Goal: Task Accomplishment & Management: Manage account settings

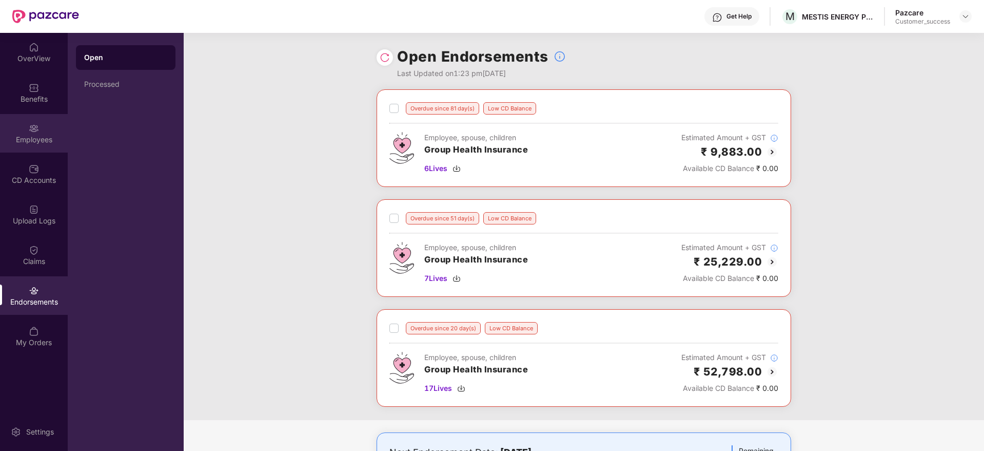
click at [53, 129] on div "Employees" at bounding box center [34, 133] width 68 height 38
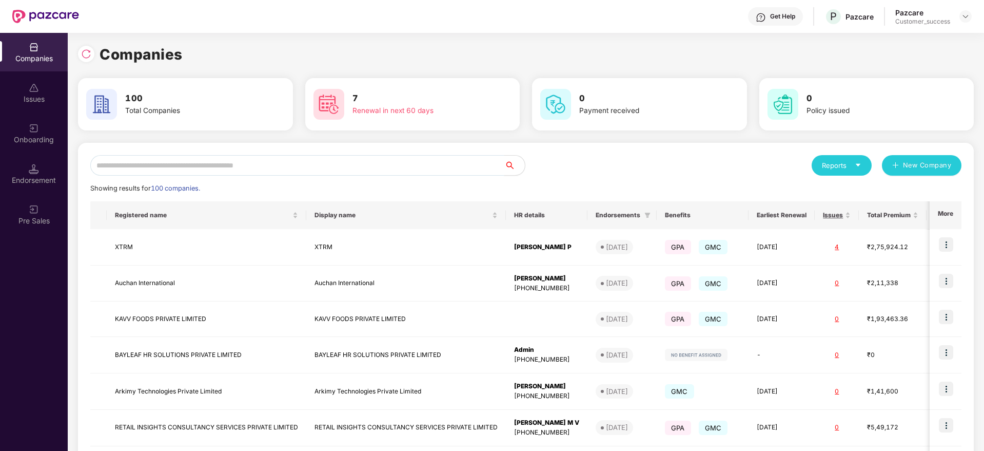
click at [284, 167] on input "text" at bounding box center [297, 165] width 414 height 21
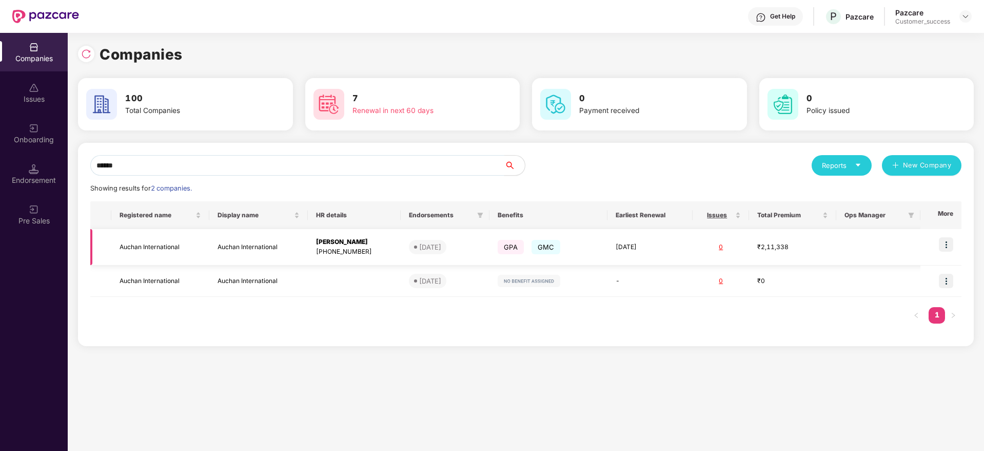
type input "******"
click at [951, 243] on img at bounding box center [946, 244] width 14 height 14
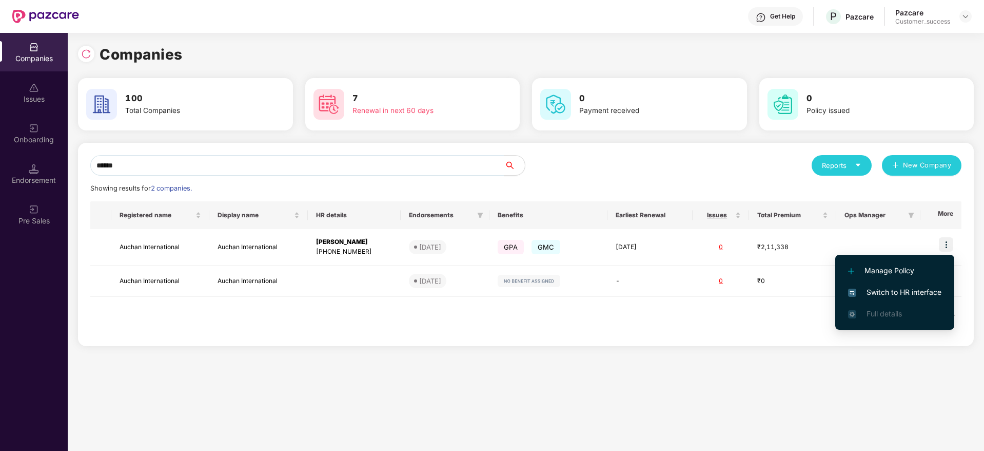
click at [883, 295] on span "Switch to HR interface" at bounding box center [894, 291] width 93 height 11
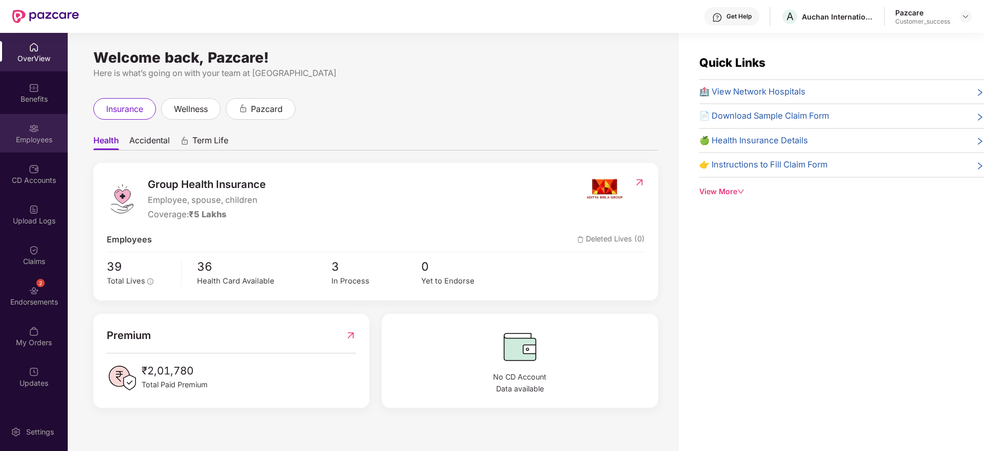
click at [32, 123] on img at bounding box center [34, 128] width 10 height 10
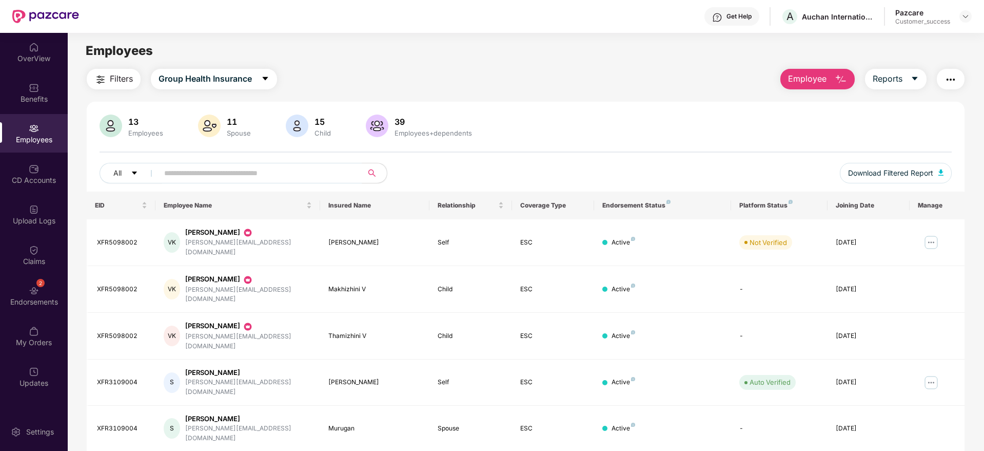
click at [815, 79] on span "Employee" at bounding box center [807, 78] width 38 height 13
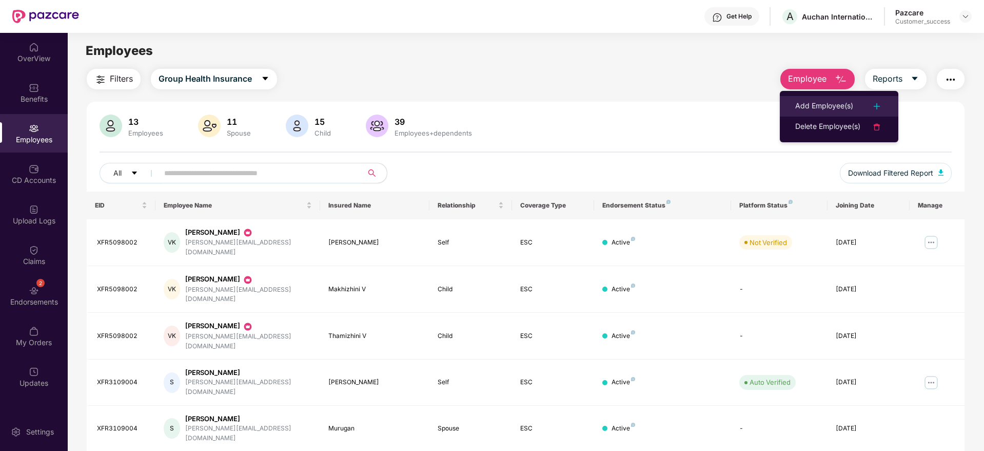
click at [845, 105] on div "Add Employee(s)" at bounding box center [825, 106] width 58 height 12
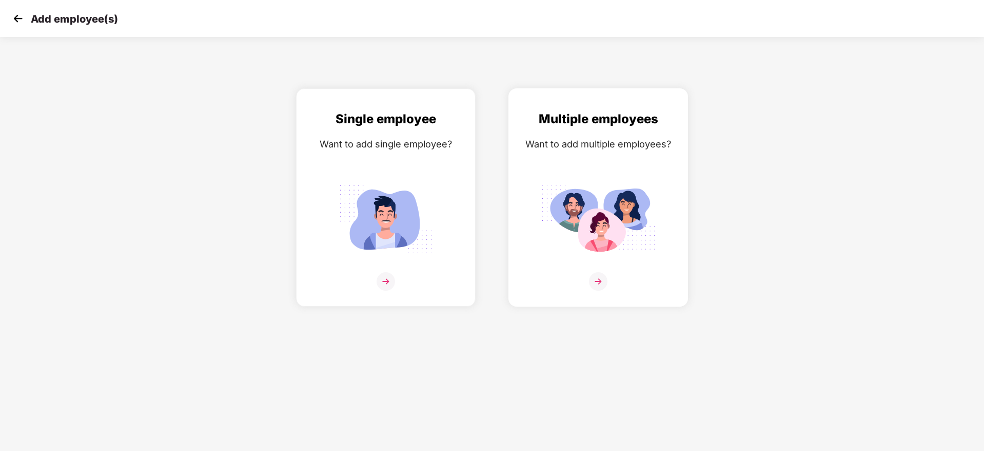
click at [602, 283] on img at bounding box center [598, 281] width 18 height 18
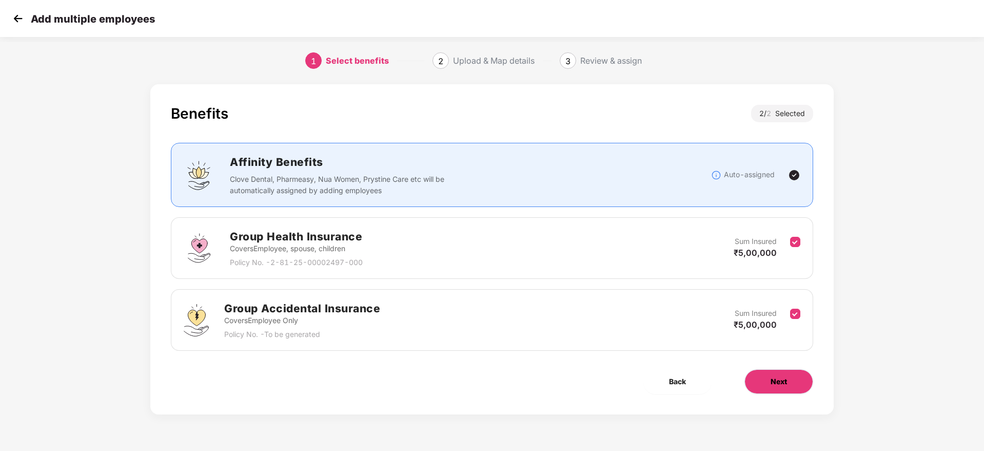
click at [776, 380] on span "Next" at bounding box center [779, 381] width 16 height 11
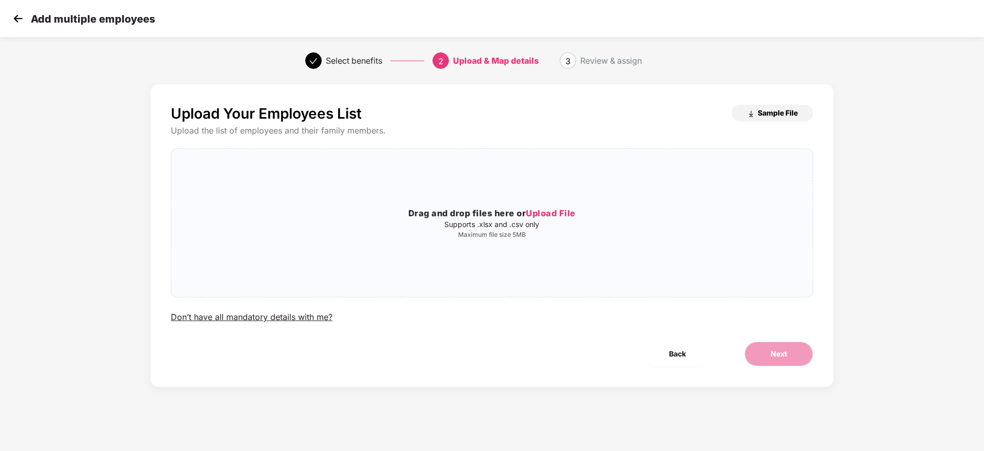
click at [775, 113] on span "Sample File" at bounding box center [778, 113] width 40 height 10
click at [550, 211] on span "Upload File" at bounding box center [551, 213] width 50 height 10
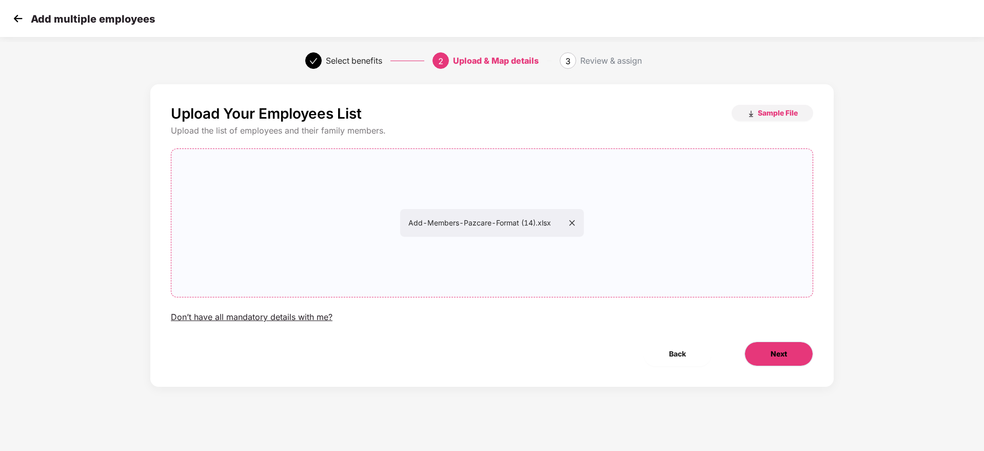
click at [763, 350] on button "Next" at bounding box center [779, 353] width 69 height 25
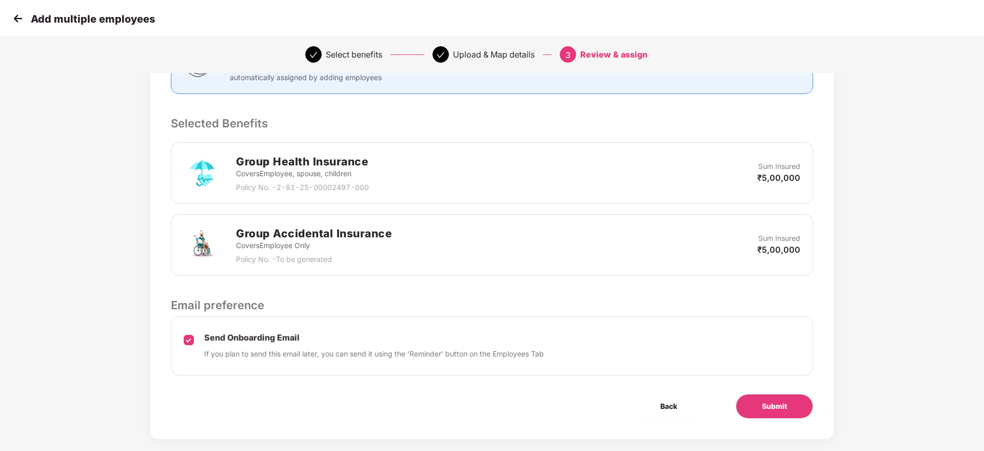
scroll to position [194, 0]
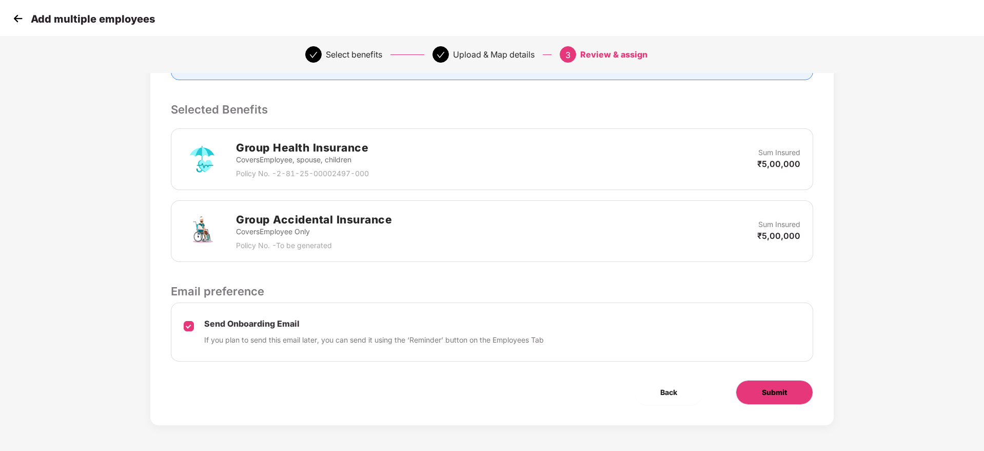
click at [744, 393] on button "Submit" at bounding box center [775, 392] width 78 height 25
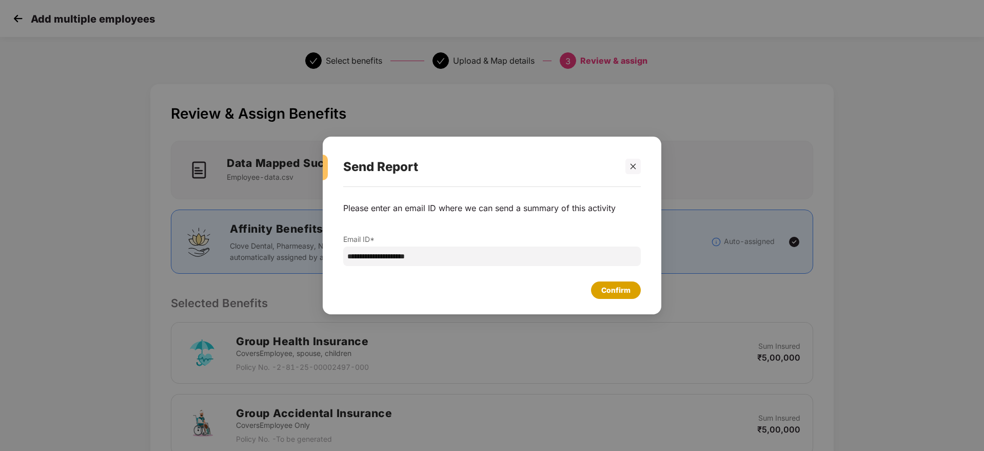
click at [622, 291] on div "Confirm" at bounding box center [616, 289] width 29 height 11
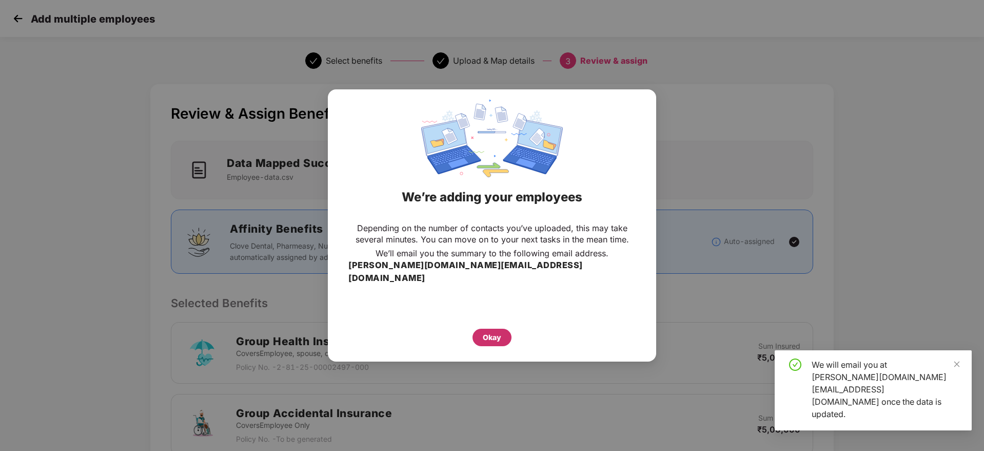
click at [477, 331] on div "Okay" at bounding box center [492, 337] width 39 height 17
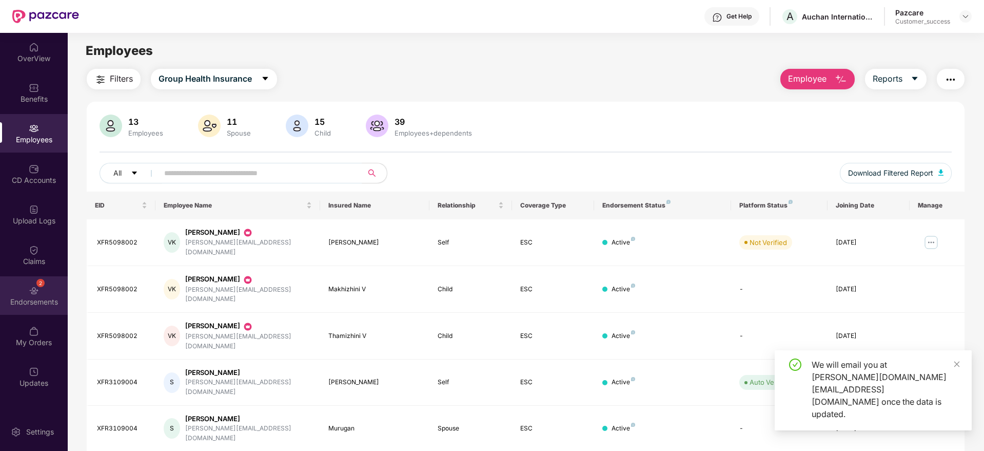
click at [53, 306] on div "Endorsements" at bounding box center [34, 302] width 68 height 10
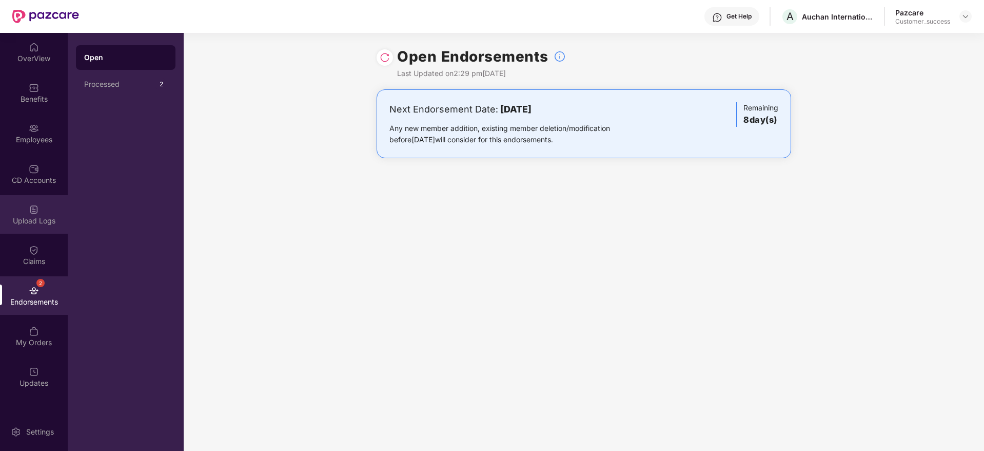
click at [42, 223] on div "Upload Logs" at bounding box center [34, 221] width 68 height 10
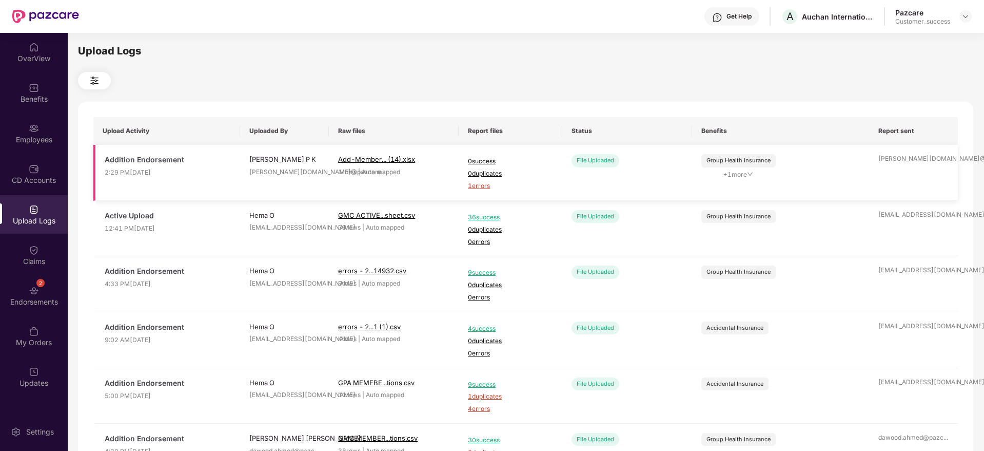
click at [480, 188] on span "1 errors" at bounding box center [510, 186] width 85 height 10
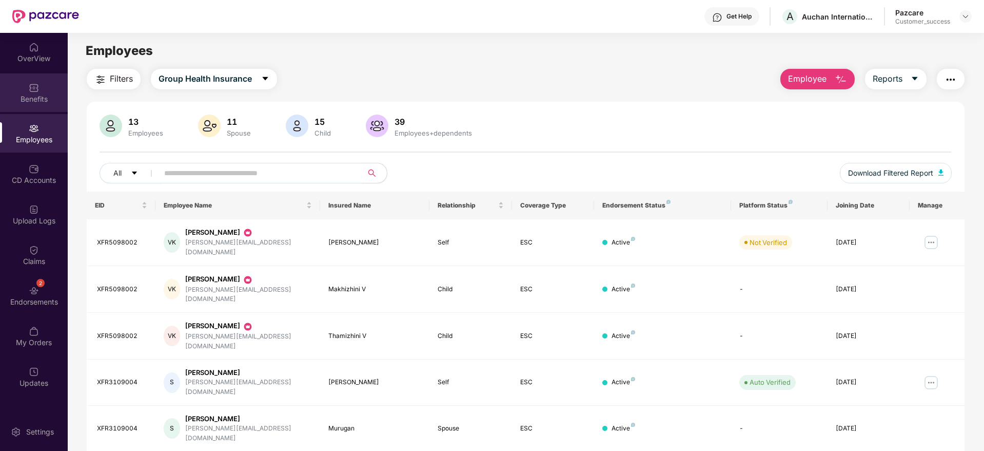
click at [54, 99] on div "Benefits" at bounding box center [34, 99] width 68 height 10
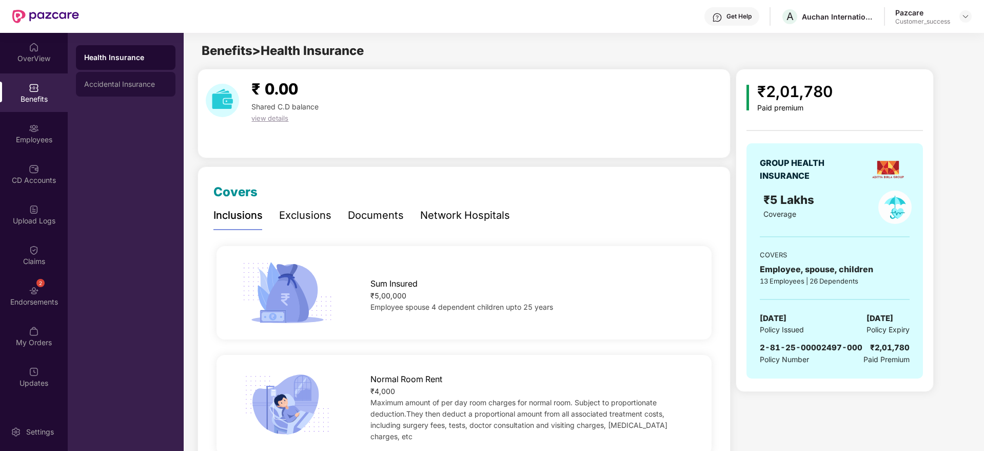
click at [107, 87] on div "Accidental Insurance" at bounding box center [125, 84] width 83 height 8
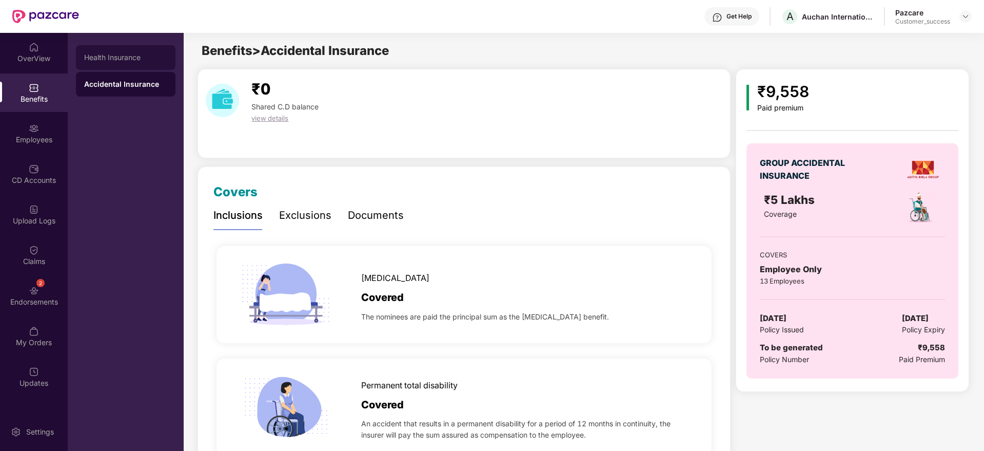
click at [144, 59] on div "Health Insurance" at bounding box center [125, 57] width 83 height 8
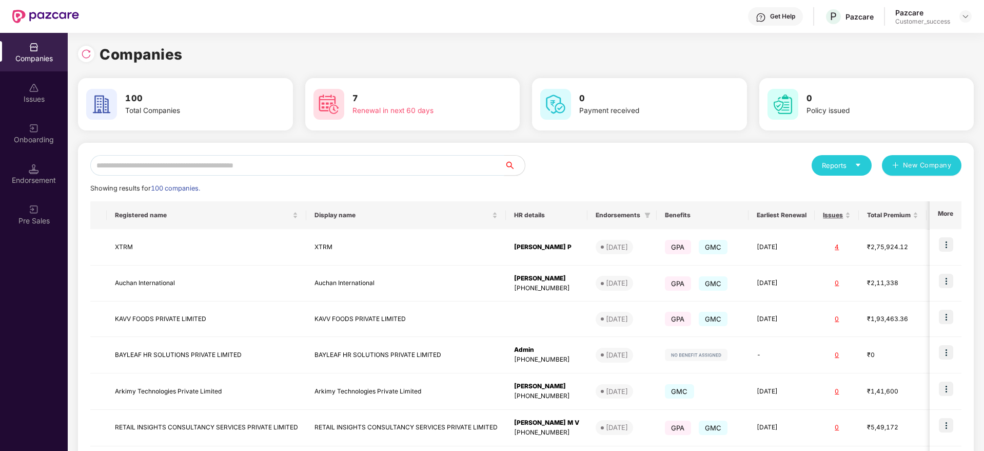
click at [215, 173] on input "text" at bounding box center [297, 165] width 414 height 21
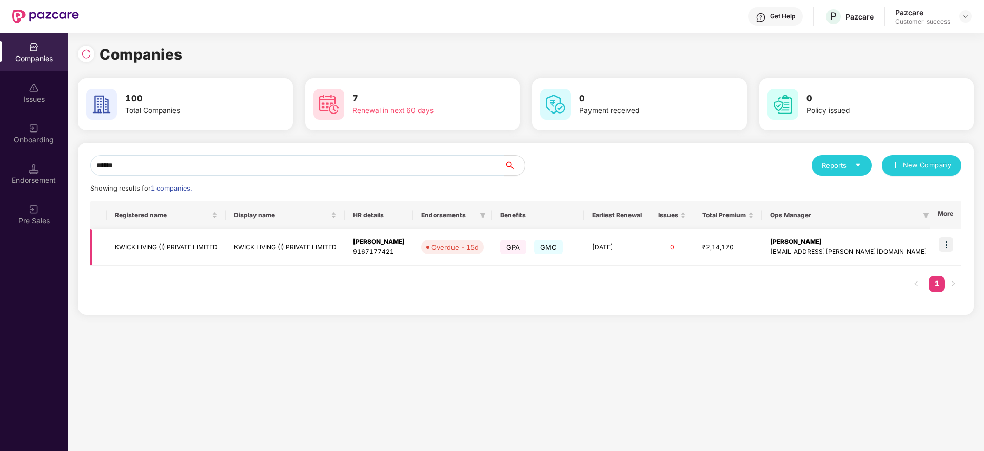
type input "*****"
click at [954, 252] on td at bounding box center [946, 247] width 32 height 36
click at [943, 248] on img at bounding box center [946, 244] width 14 height 14
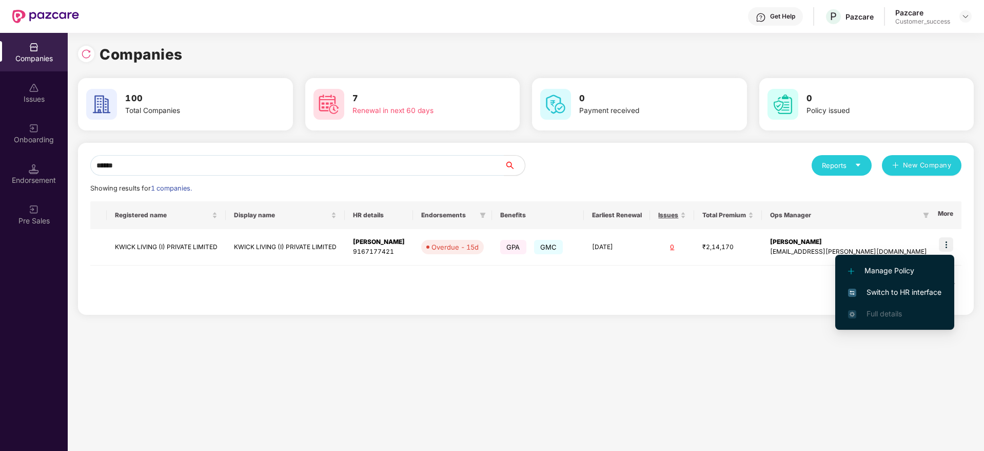
click at [865, 294] on span "Switch to HR interface" at bounding box center [894, 291] width 93 height 11
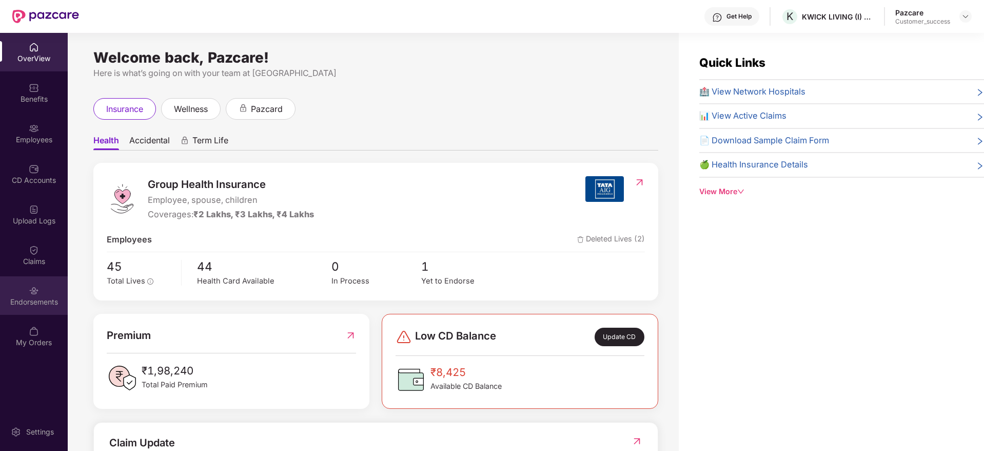
click at [9, 293] on div "Endorsements" at bounding box center [34, 295] width 68 height 38
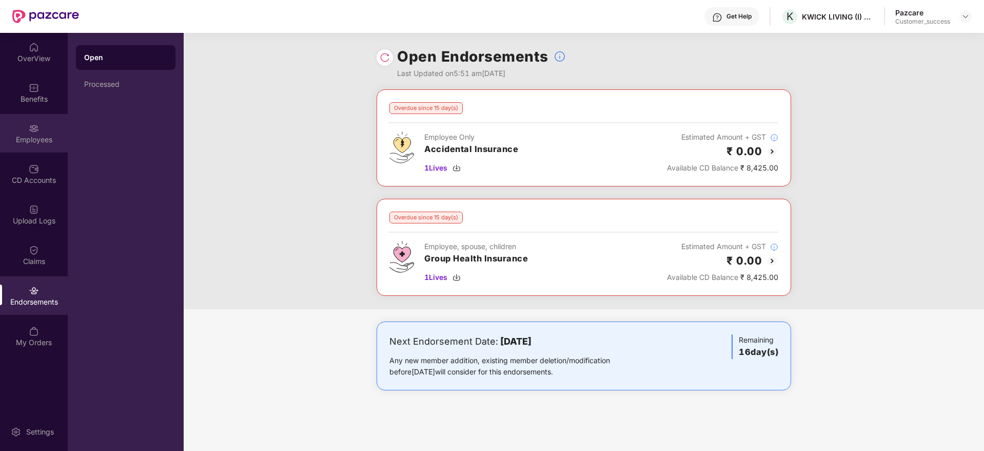
click at [31, 147] on div "Employees" at bounding box center [34, 133] width 68 height 38
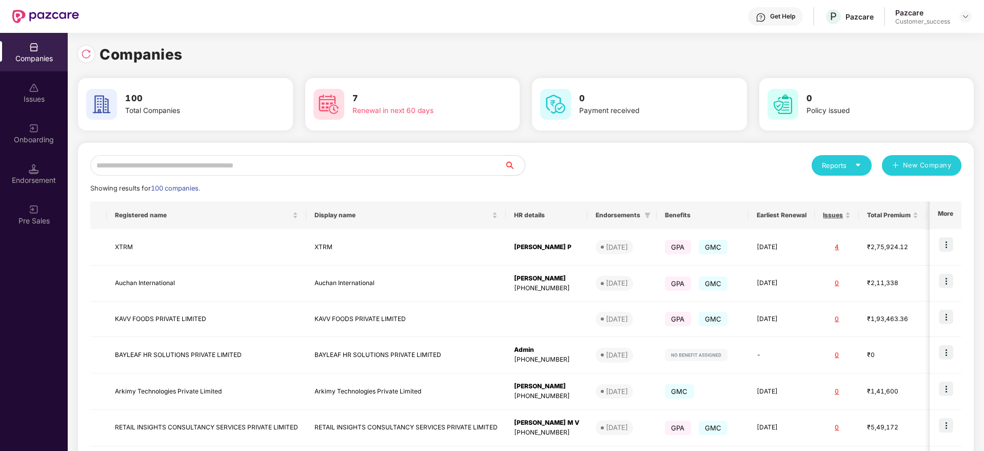
click at [199, 161] on input "text" at bounding box center [297, 165] width 414 height 21
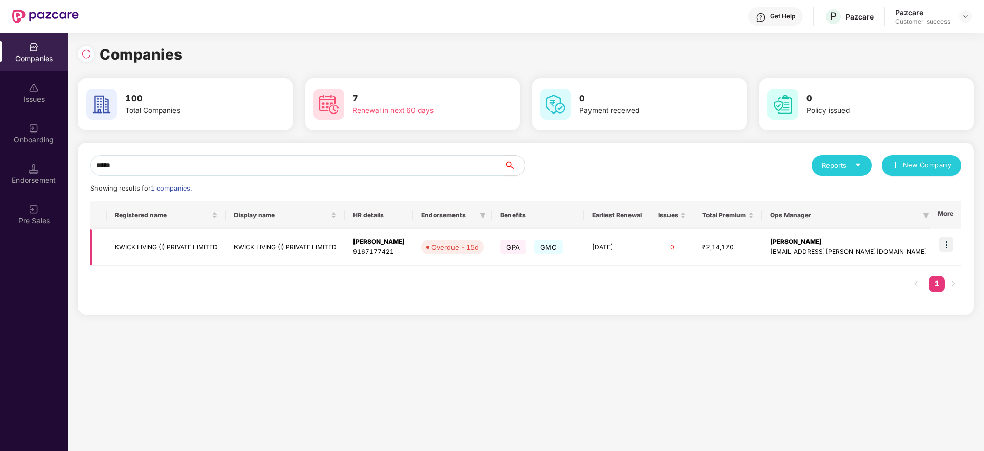
type input "*****"
click at [162, 243] on td "KWICK LIVING (I) PRIVATE LIMITED" at bounding box center [166, 247] width 119 height 36
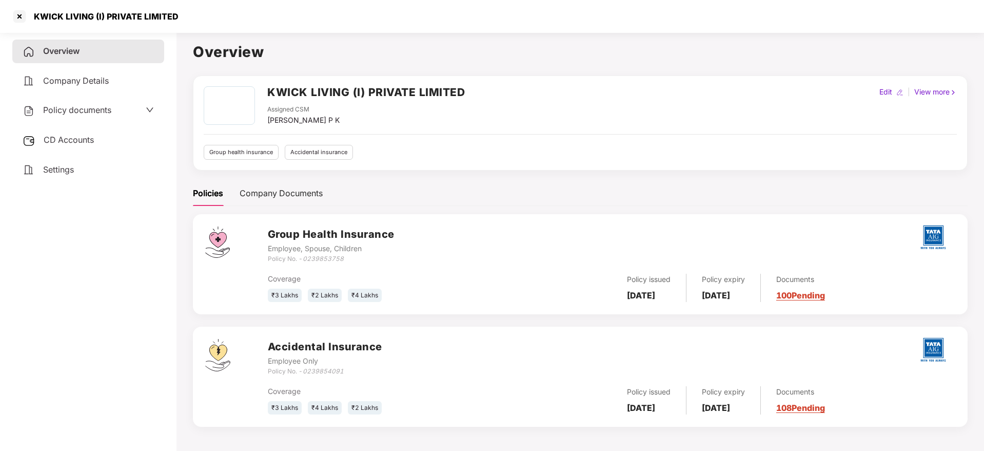
click at [100, 115] on div "Policy documents" at bounding box center [67, 110] width 89 height 13
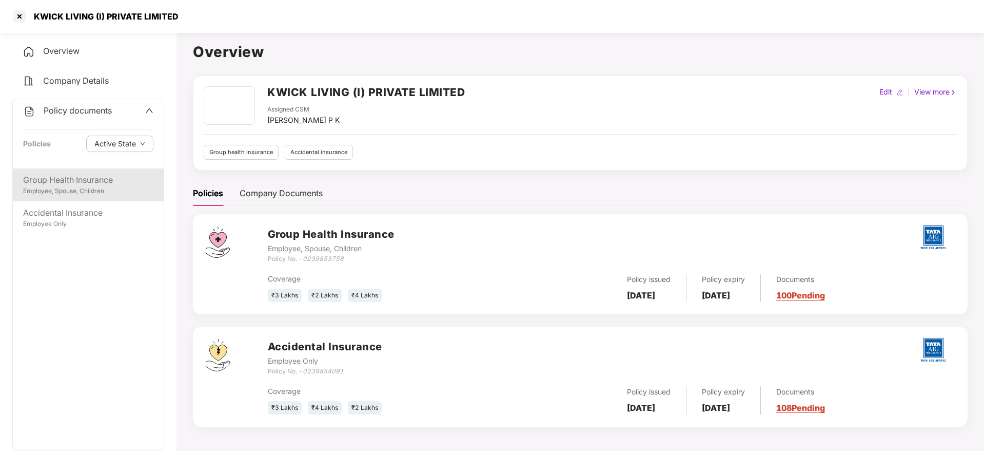
click at [84, 199] on div "Group Health Insurance Employee, Spouse, Children" at bounding box center [88, 184] width 151 height 33
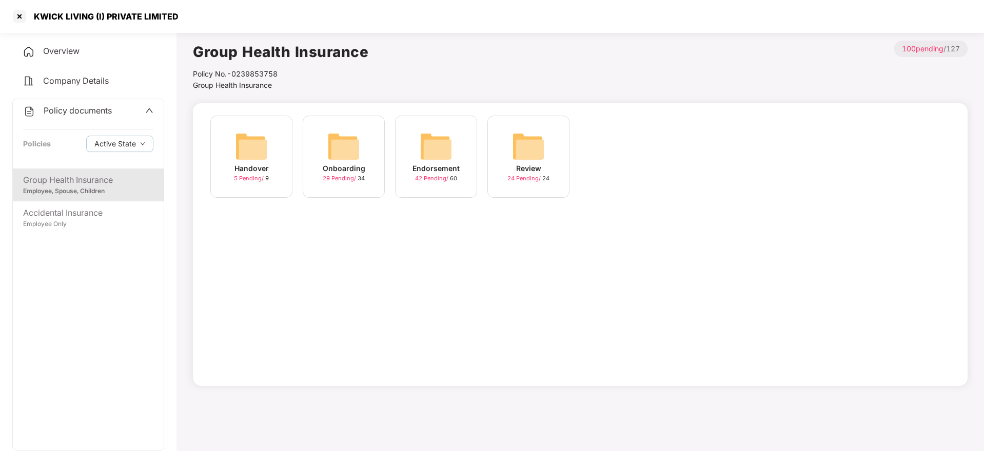
click at [435, 159] on img at bounding box center [436, 146] width 33 height 33
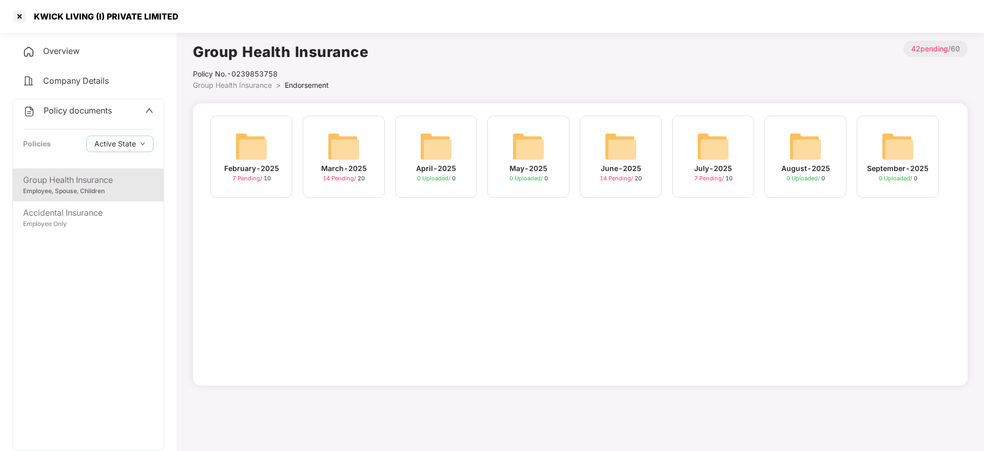
click at [717, 172] on div "July-2025" at bounding box center [713, 168] width 38 height 11
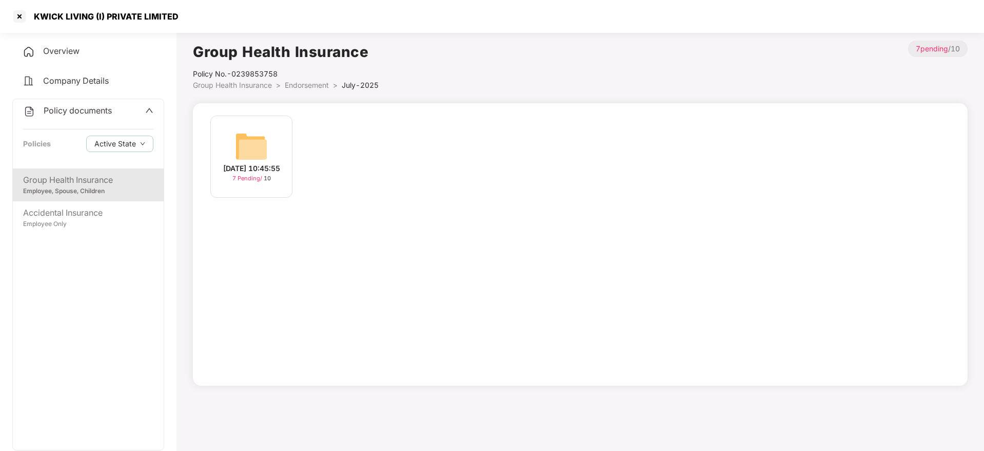
click at [248, 173] on div "[DATE] 10:45:55" at bounding box center [251, 168] width 57 height 11
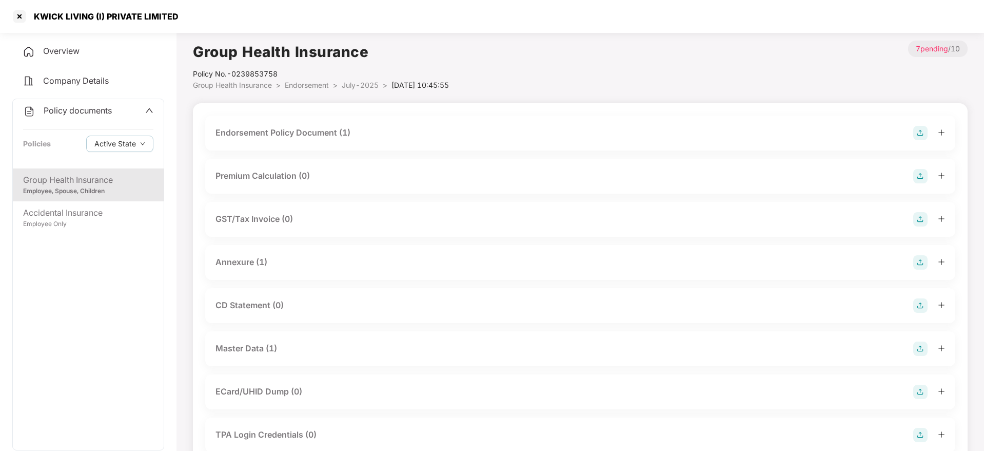
click at [236, 346] on div "Master Data (1)" at bounding box center [247, 348] width 62 height 13
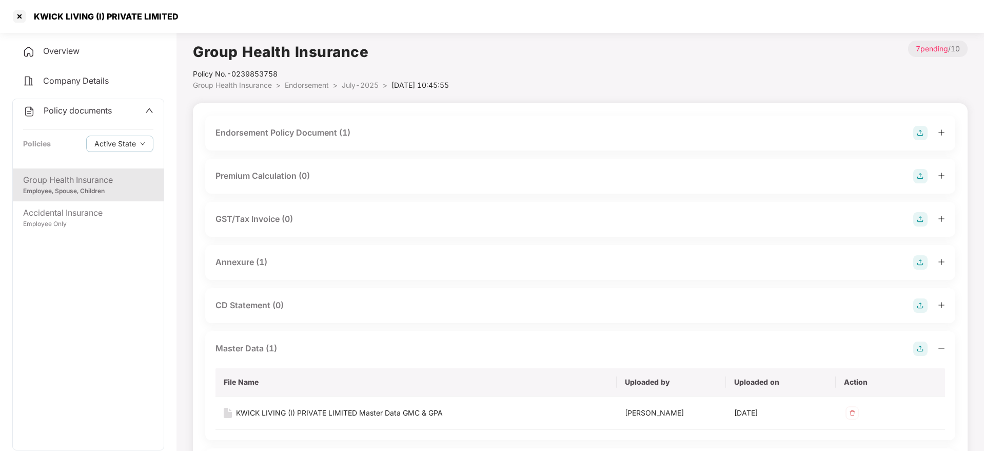
scroll to position [74, 0]
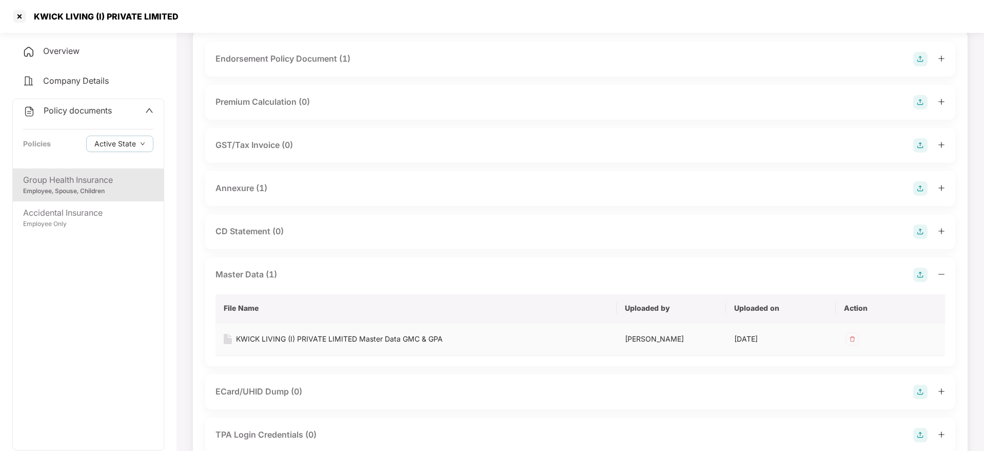
click at [310, 344] on div "KWICK LIVING (I) PRIVATE LIMITED Master Data GMC & GPA" at bounding box center [339, 338] width 207 height 11
click at [22, 15] on div at bounding box center [19, 16] width 16 height 16
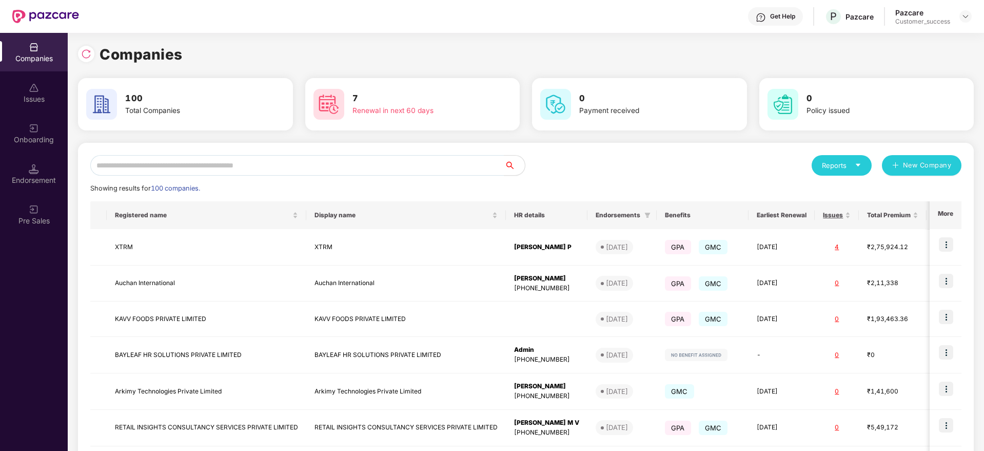
scroll to position [0, 0]
click at [143, 161] on input "text" at bounding box center [297, 165] width 414 height 21
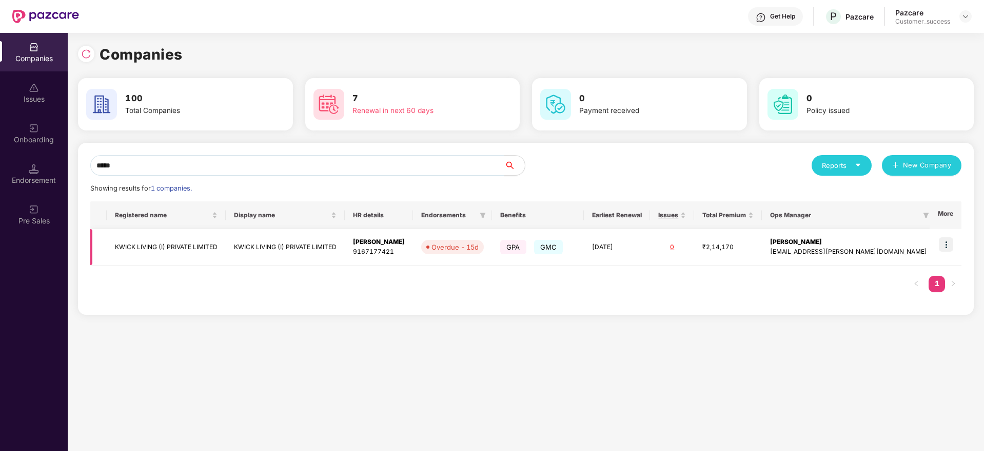
type input "*****"
click at [177, 256] on td "KWICK LIVING (I) PRIVATE LIMITED" at bounding box center [166, 247] width 119 height 36
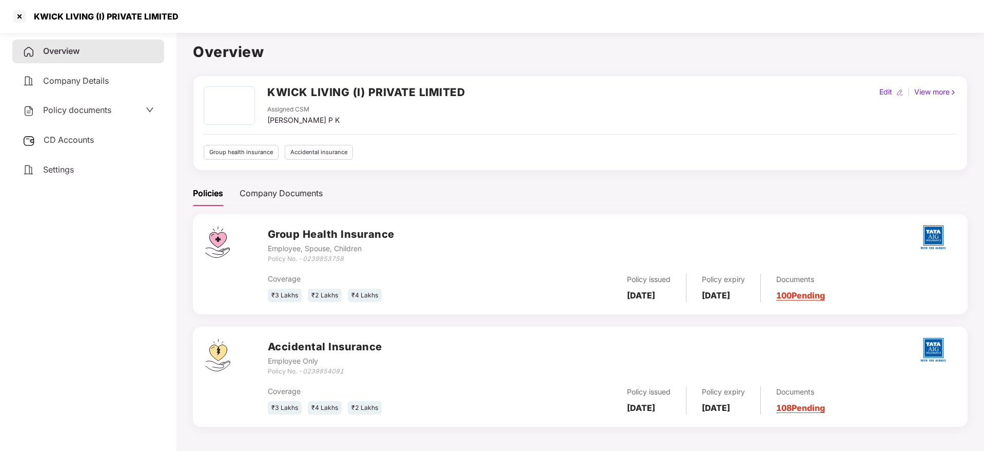
click at [76, 141] on span "CD Accounts" at bounding box center [69, 139] width 50 height 10
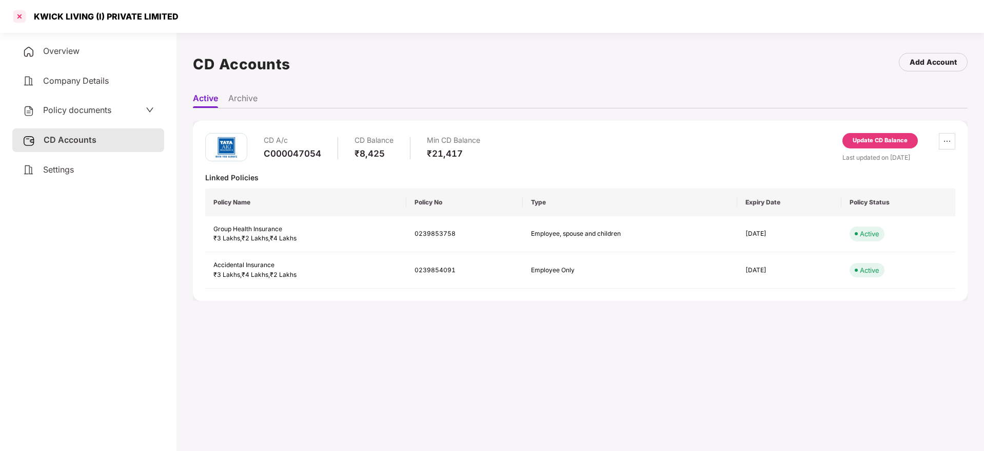
click at [18, 9] on div at bounding box center [19, 16] width 16 height 16
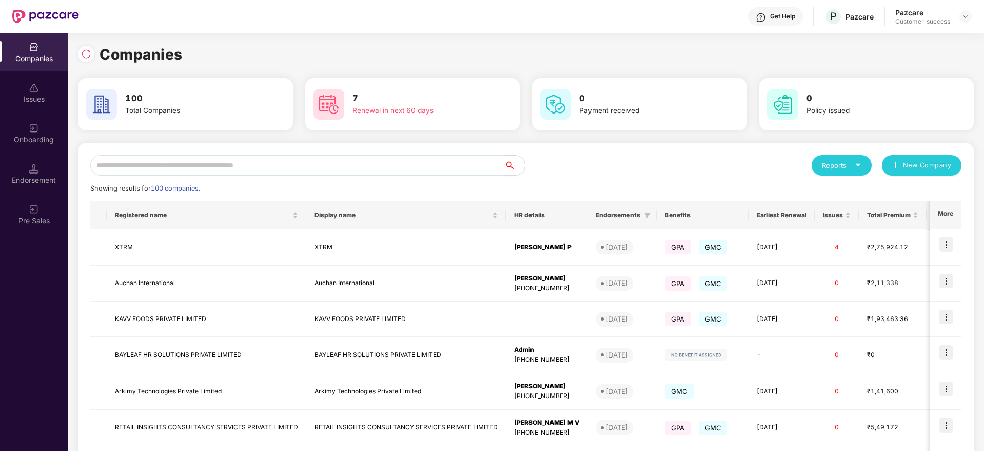
click at [171, 165] on input "text" at bounding box center [297, 165] width 414 height 21
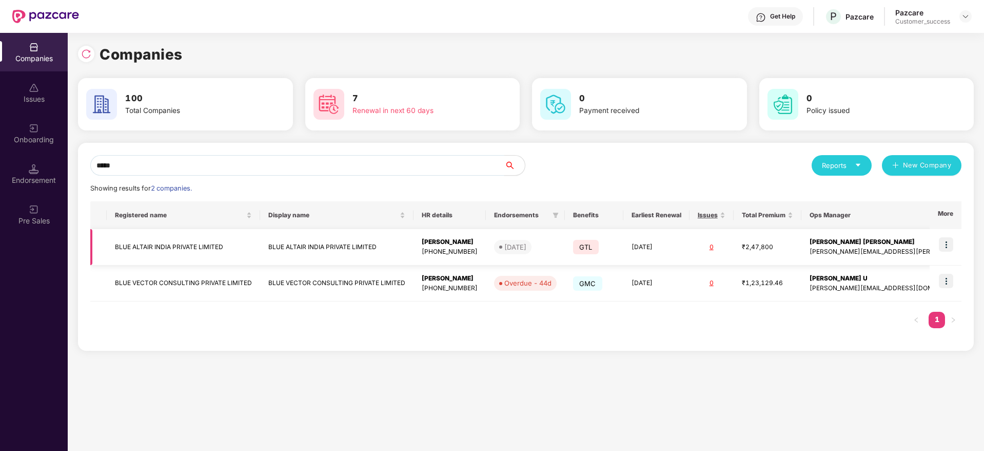
type input "****"
click at [945, 240] on img at bounding box center [946, 244] width 14 height 14
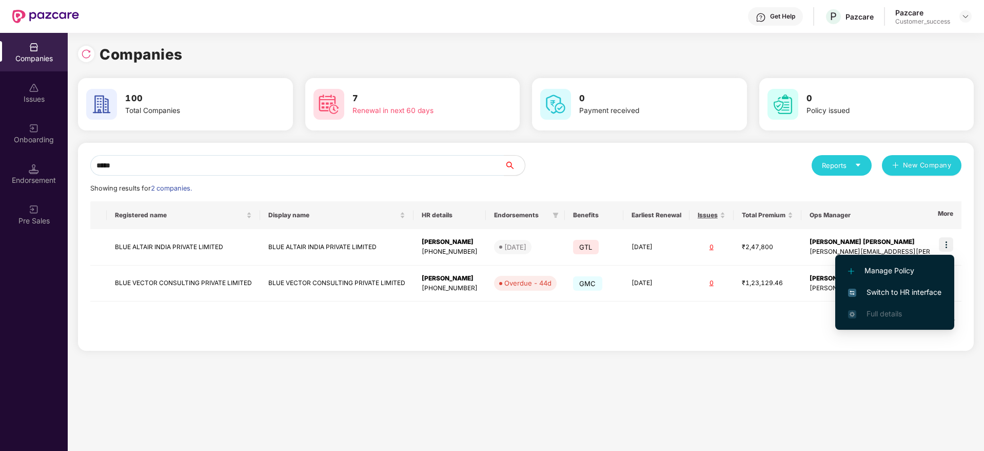
click at [898, 295] on span "Switch to HR interface" at bounding box center [894, 291] width 93 height 11
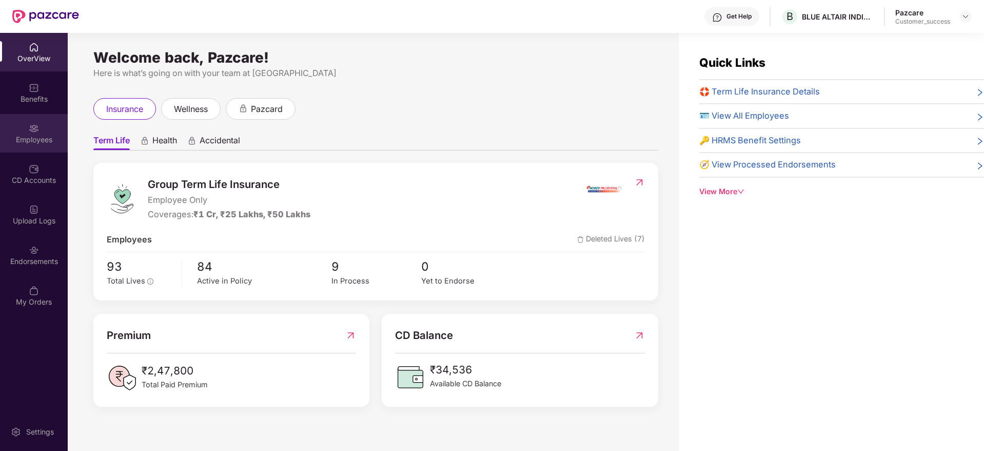
click at [31, 138] on div "Employees" at bounding box center [34, 139] width 68 height 10
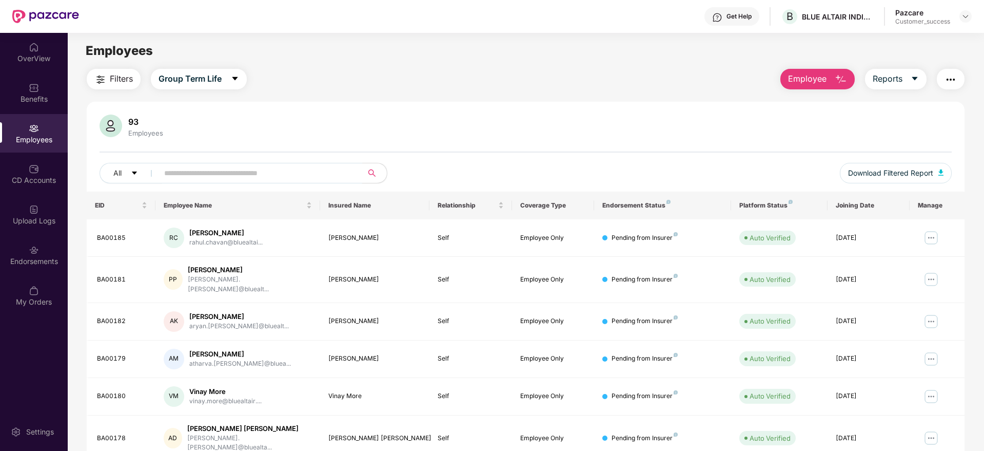
click at [188, 180] on input "text" at bounding box center [256, 172] width 184 height 15
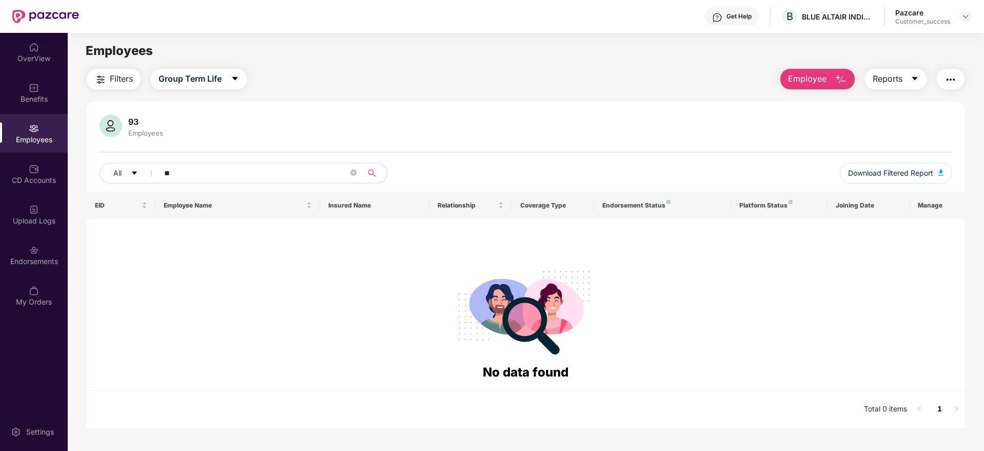
type input "*"
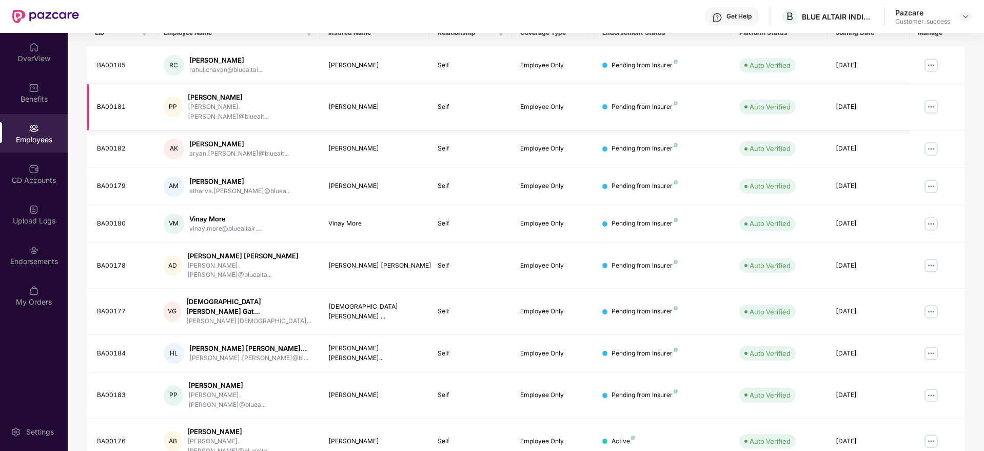
scroll to position [180, 0]
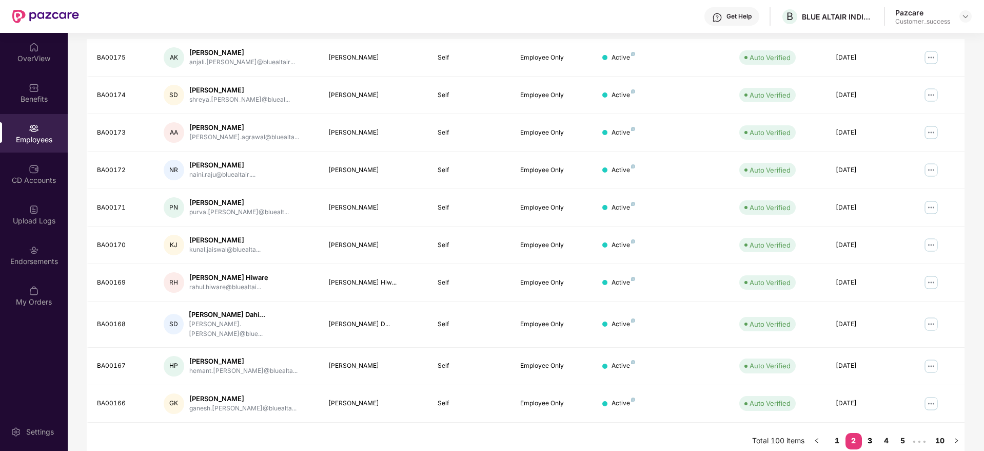
click at [870, 433] on link "3" at bounding box center [870, 440] width 16 height 15
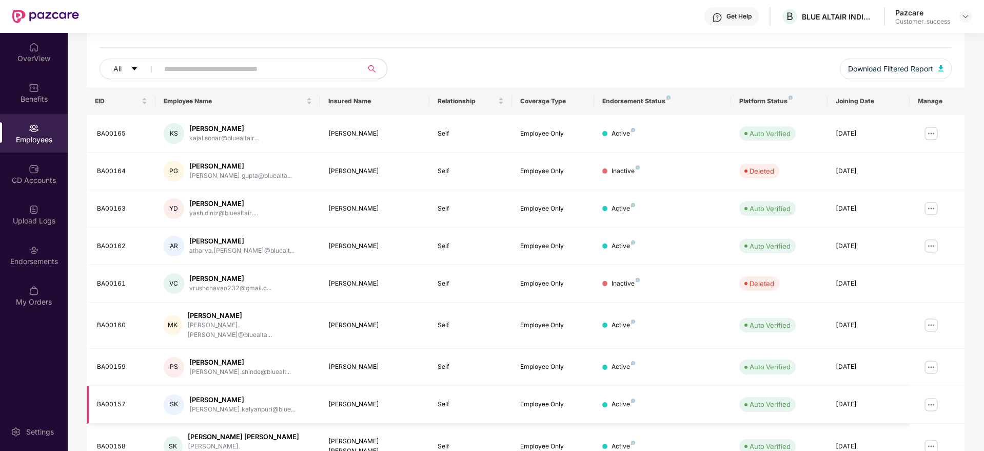
scroll to position [100, 0]
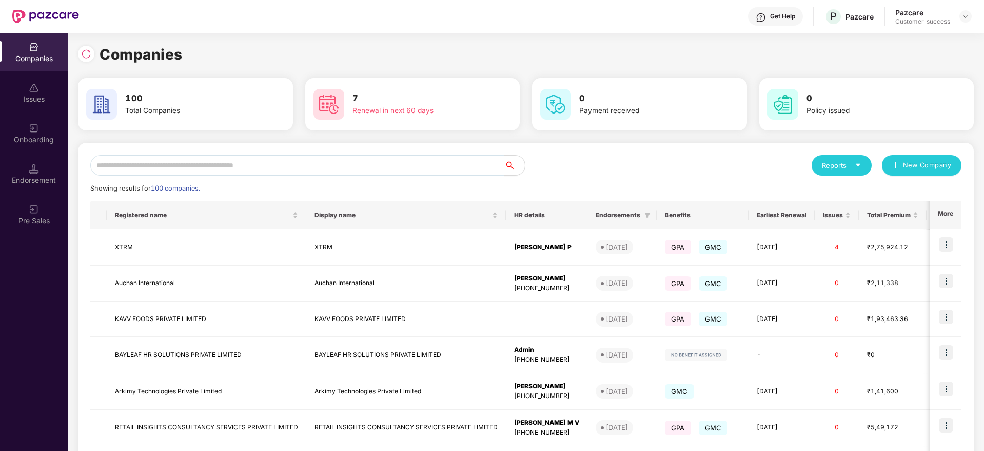
click at [140, 156] on input "text" at bounding box center [297, 165] width 414 height 21
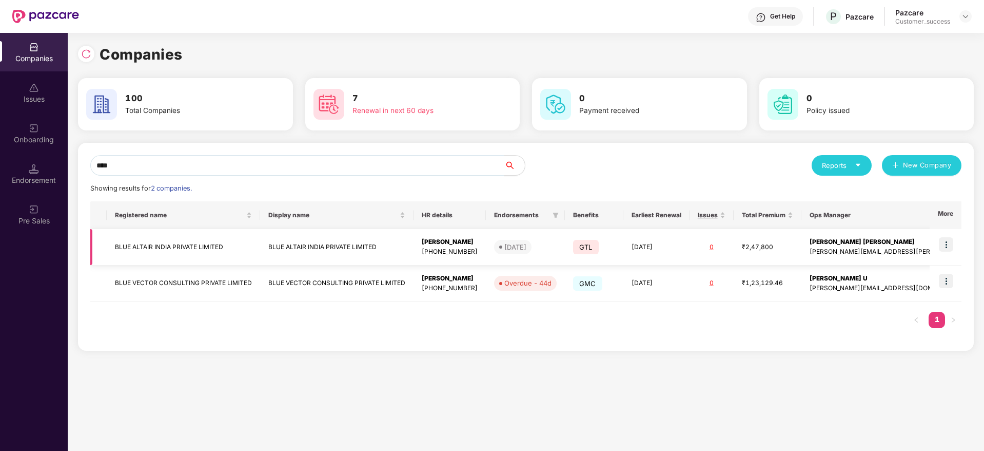
type input "****"
click at [945, 246] on img at bounding box center [946, 244] width 14 height 14
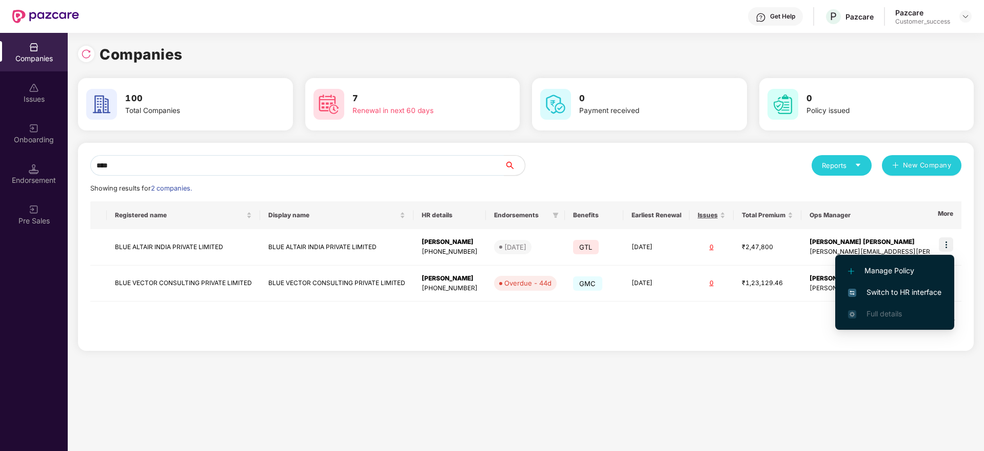
click at [905, 290] on span "Switch to HR interface" at bounding box center [894, 291] width 93 height 11
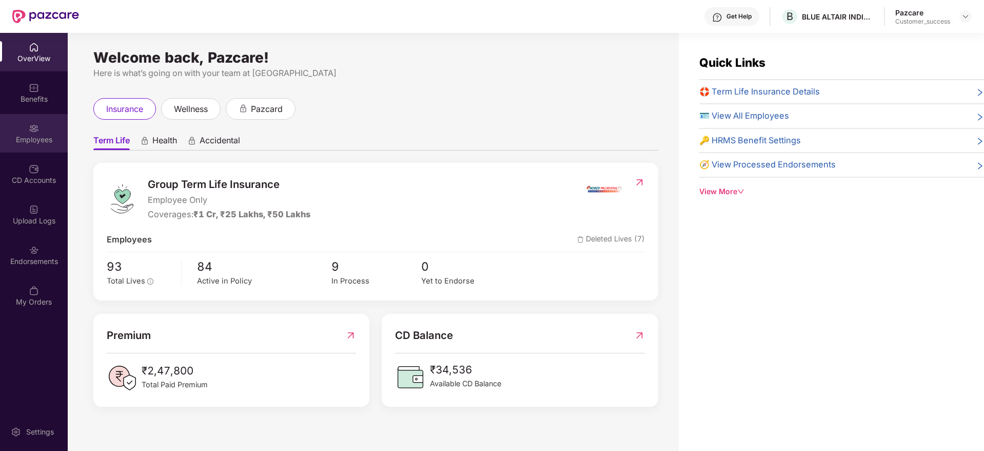
click at [27, 127] on div "Employees" at bounding box center [34, 133] width 68 height 38
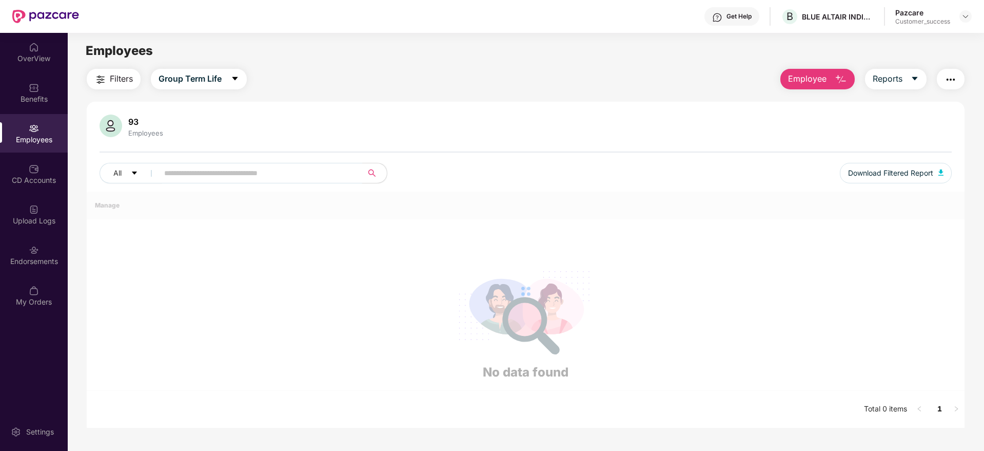
click at [241, 184] on div "All Download Filtered Report" at bounding box center [526, 177] width 853 height 29
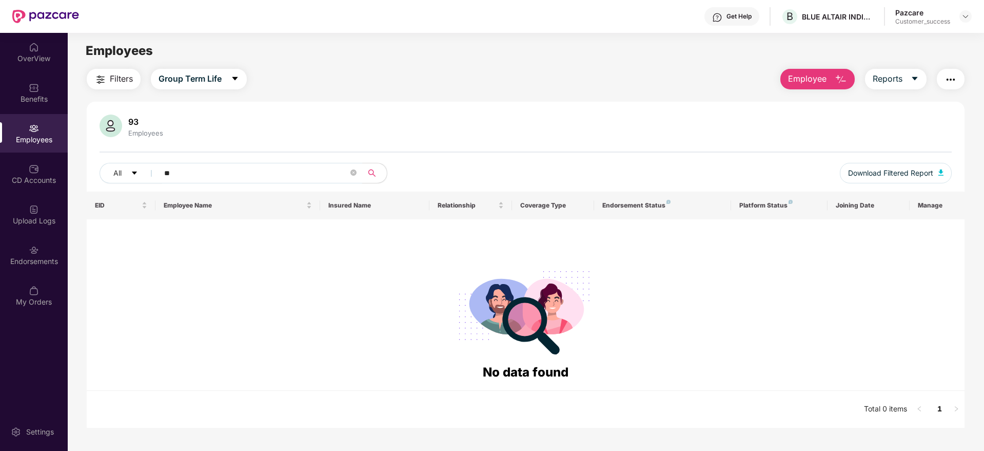
type input "*"
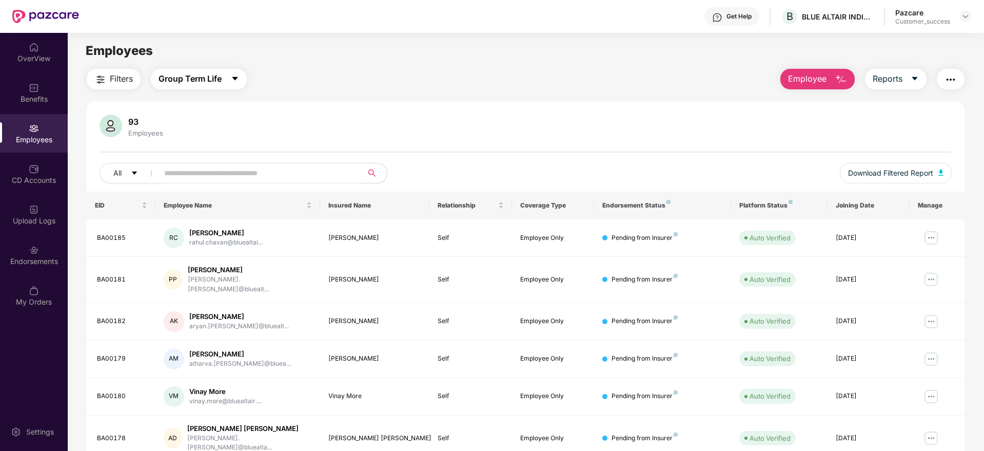
click at [209, 83] on span "Group Term Life" at bounding box center [190, 78] width 63 height 13
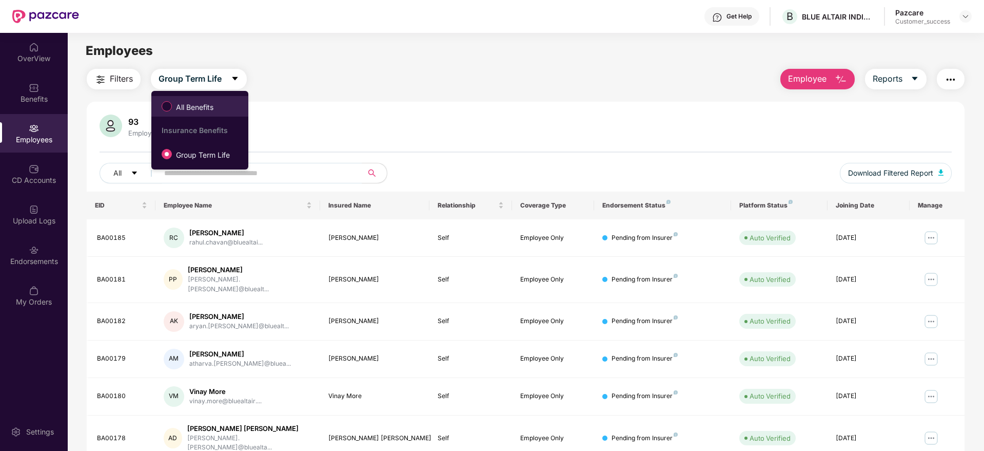
click at [196, 108] on span "All Benefits" at bounding box center [195, 107] width 46 height 11
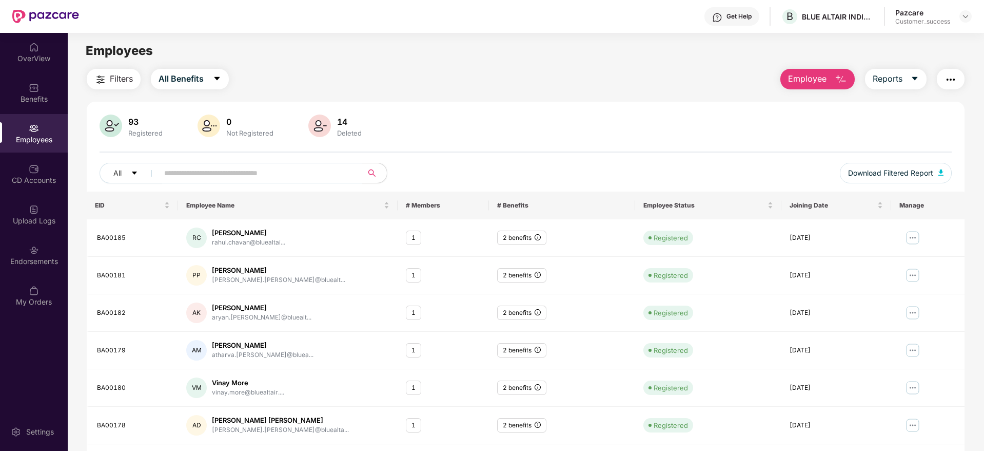
click at [261, 175] on input "text" at bounding box center [256, 172] width 184 height 15
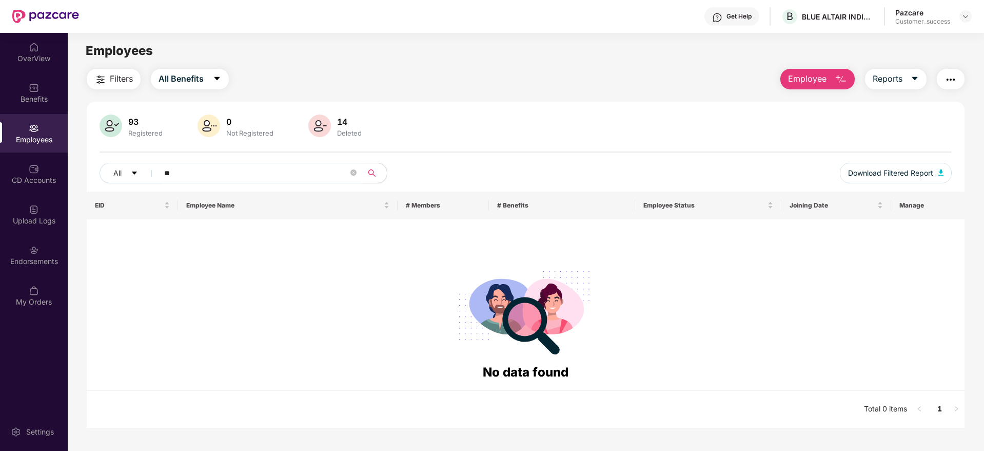
type input "*"
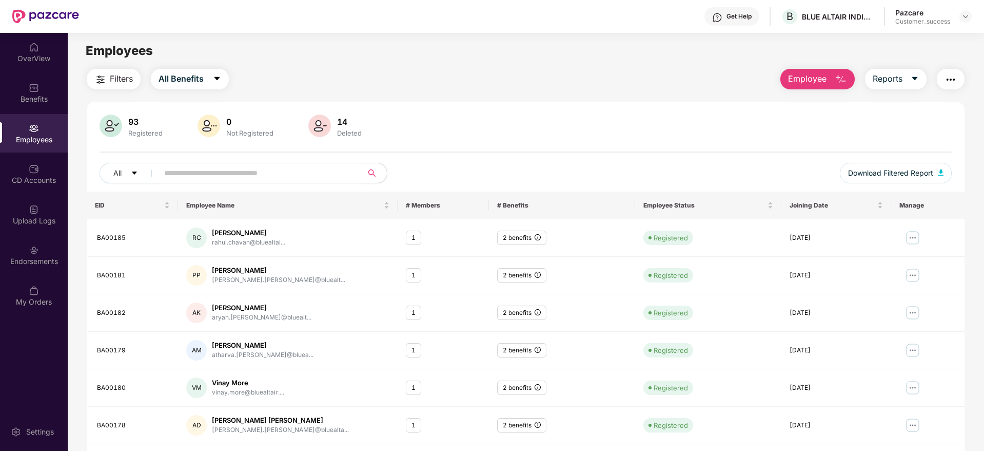
click at [41, 134] on div "Employees" at bounding box center [34, 139] width 68 height 10
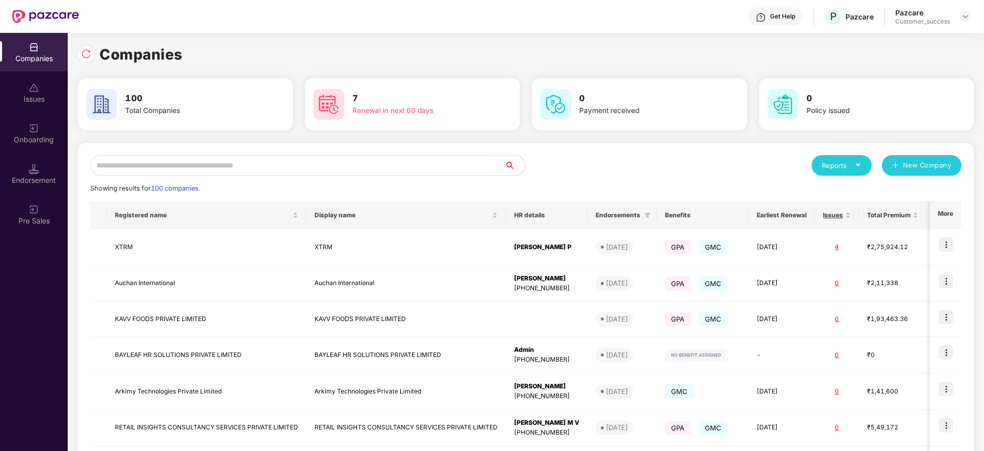
click at [235, 163] on input "text" at bounding box center [297, 165] width 414 height 21
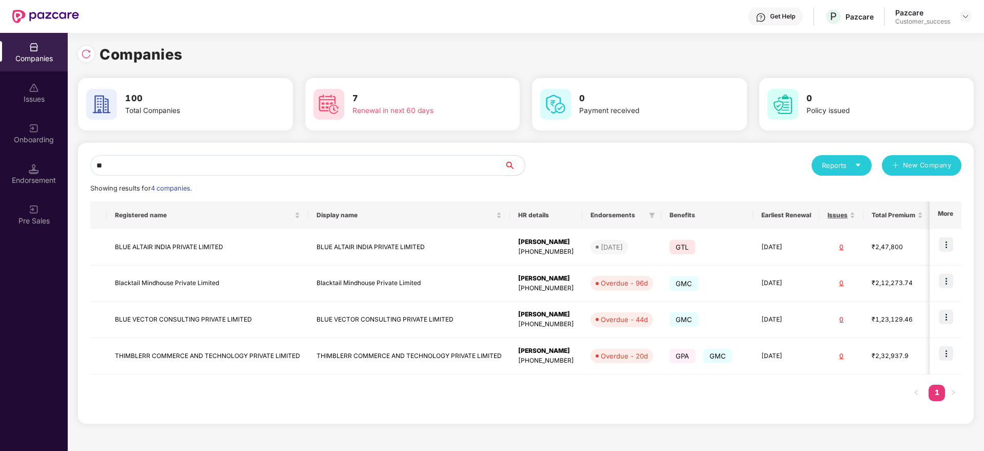
type input "*"
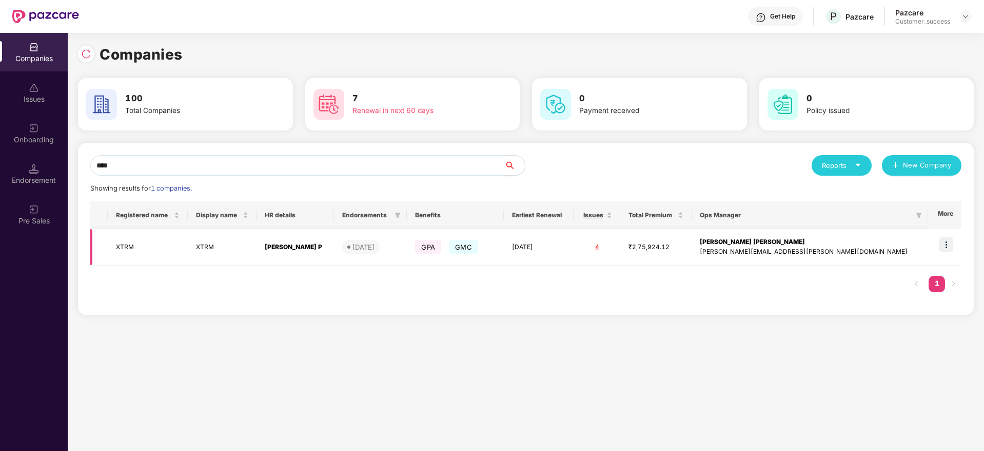
type input "****"
click at [950, 246] on img at bounding box center [946, 244] width 14 height 14
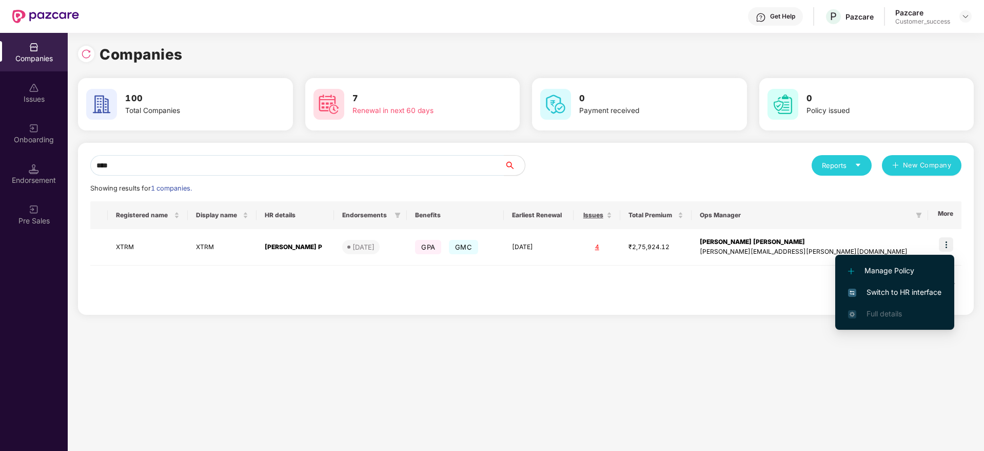
click at [875, 291] on span "Switch to HR interface" at bounding box center [894, 291] width 93 height 11
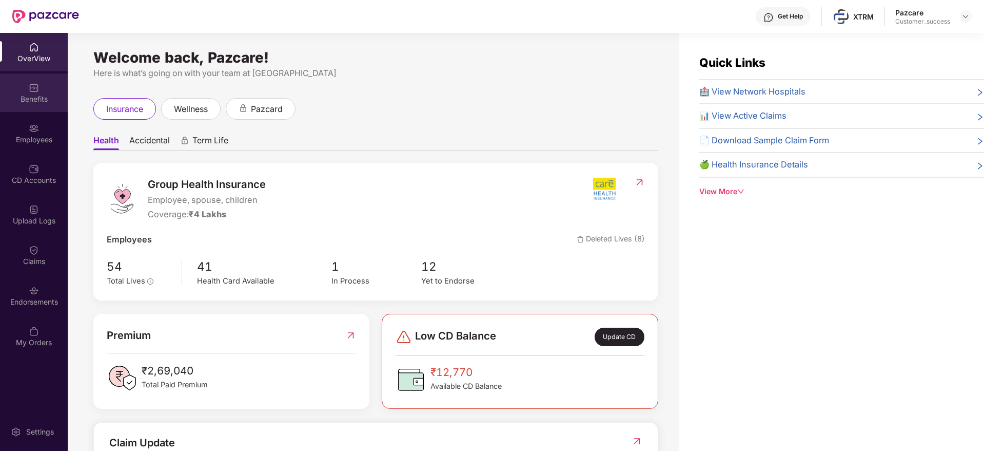
click at [40, 99] on div "Benefits" at bounding box center [34, 99] width 68 height 10
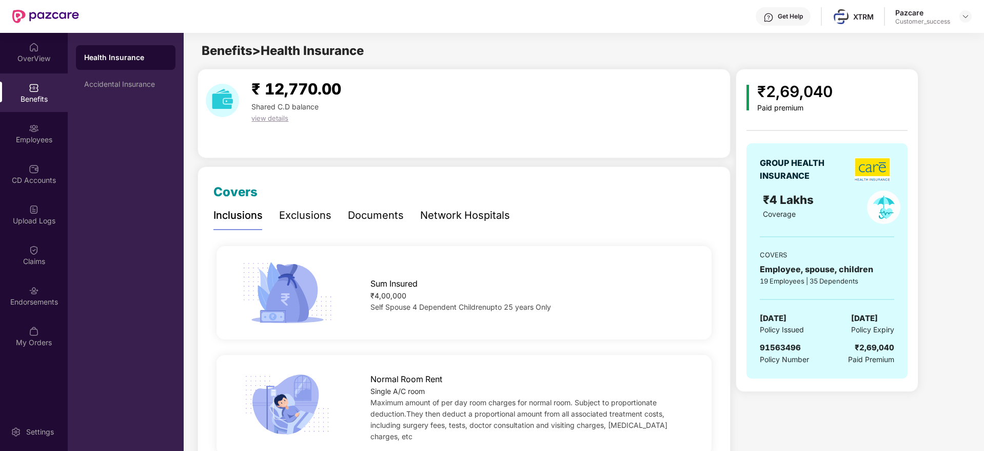
click at [777, 351] on span "91563496" at bounding box center [780, 347] width 41 height 10
copy span "91563496"
click at [143, 94] on div "Accidental Insurance" at bounding box center [126, 84] width 100 height 25
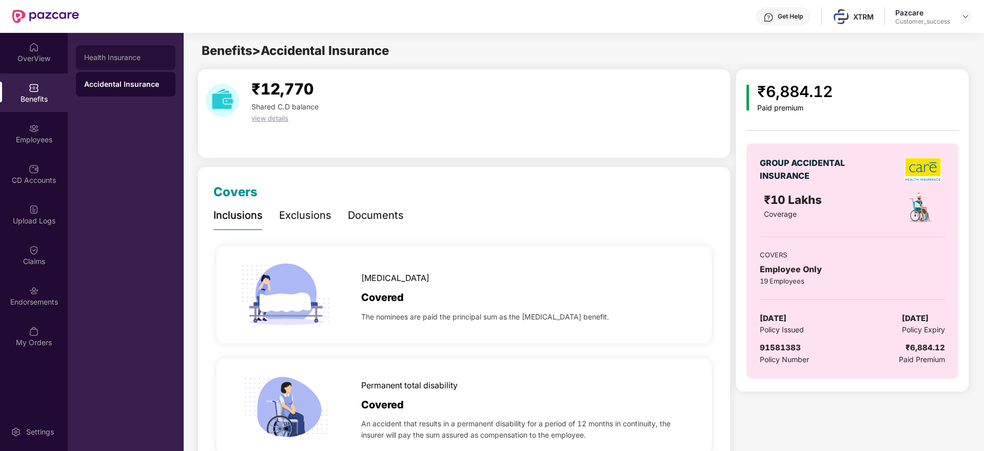
click at [105, 67] on div "Health Insurance" at bounding box center [126, 57] width 100 height 25
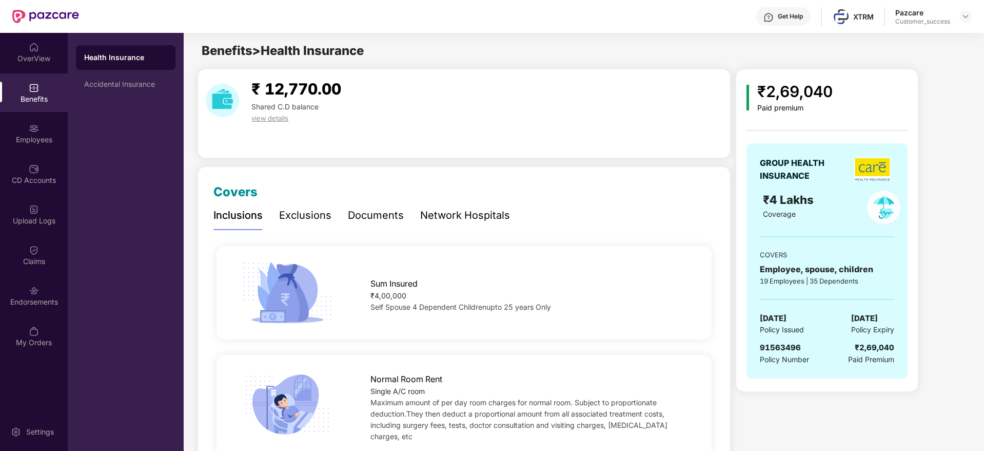
click at [803, 93] on div "₹2,69,040" at bounding box center [795, 92] width 75 height 24
copy div "₹2,69,040"
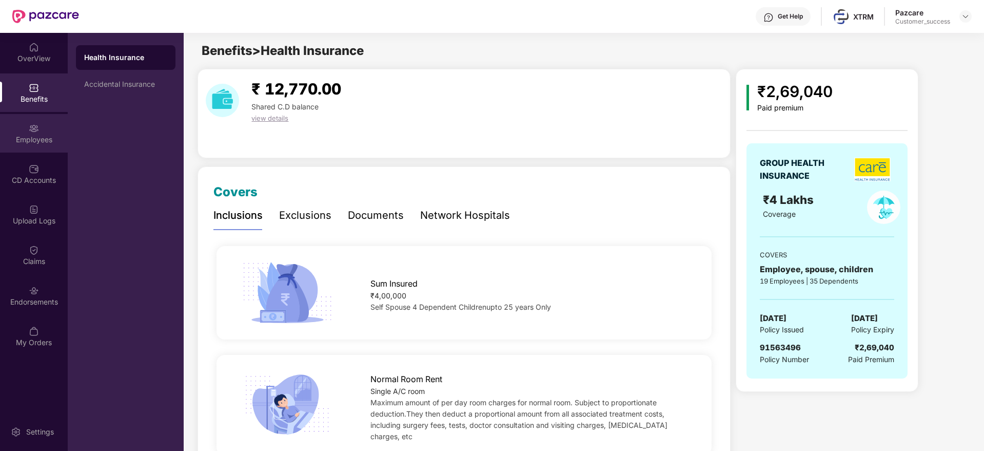
click at [28, 132] on div "Employees" at bounding box center [34, 133] width 68 height 38
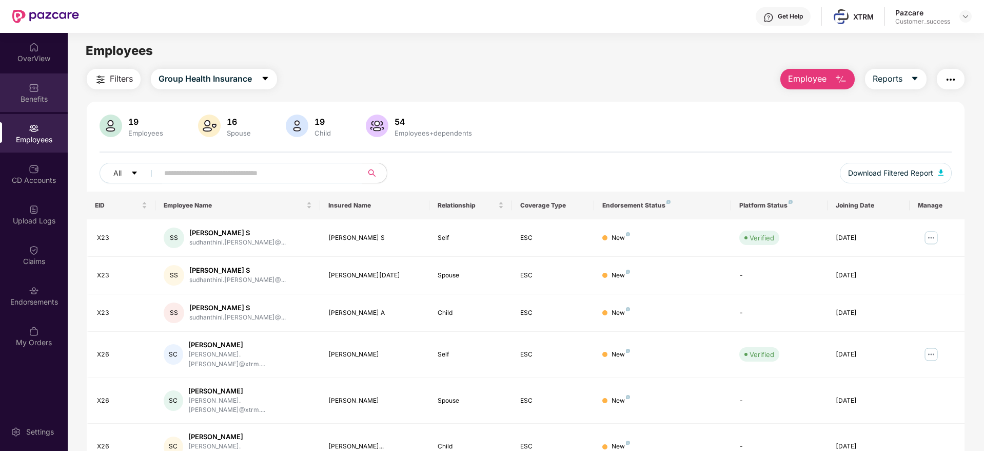
click at [37, 95] on div "Benefits" at bounding box center [34, 99] width 68 height 10
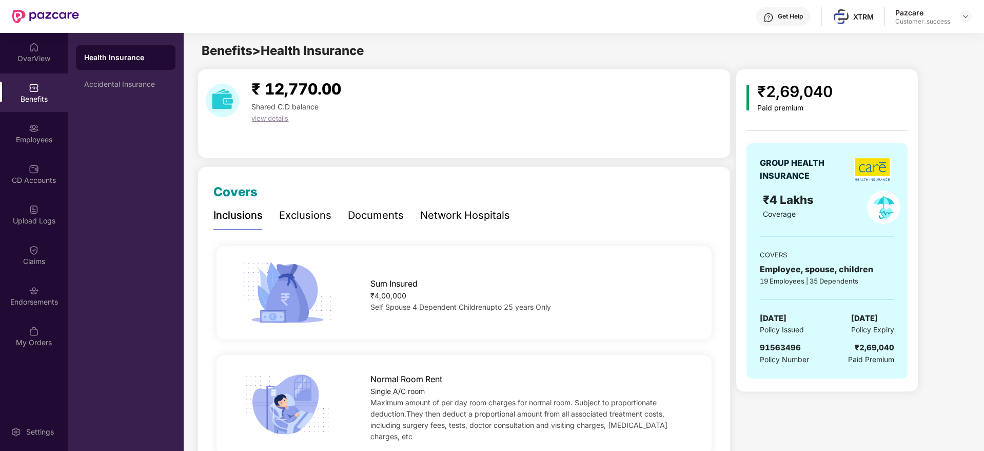
click at [394, 213] on div "Documents" at bounding box center [376, 215] width 56 height 16
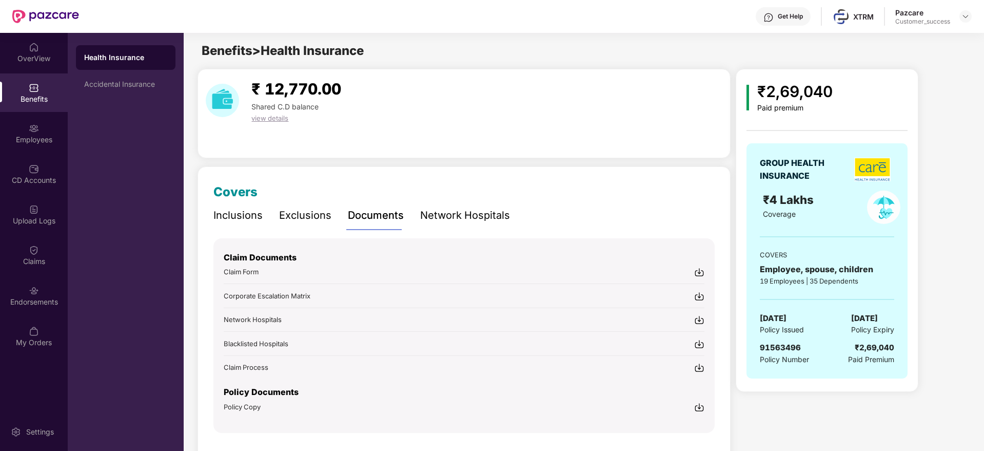
scroll to position [30, 0]
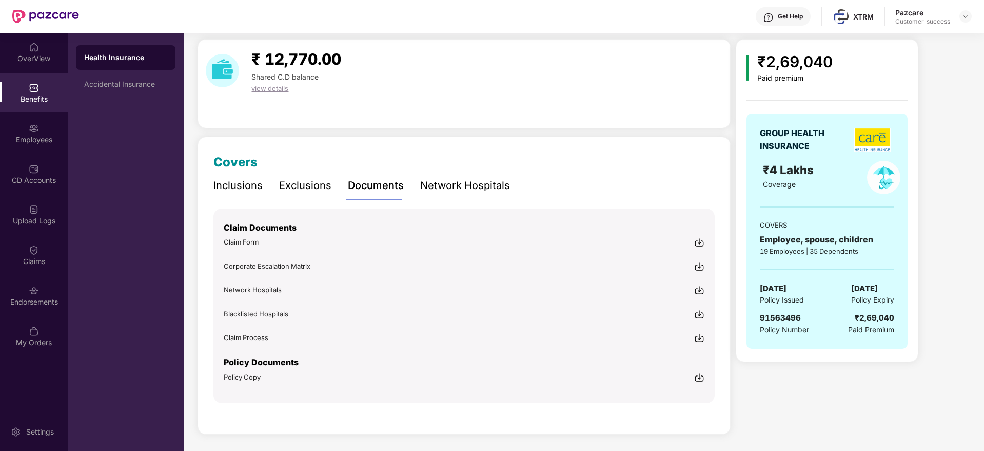
click at [702, 381] on img at bounding box center [699, 377] width 10 height 10
click at [119, 87] on div "Accidental Insurance" at bounding box center [125, 84] width 83 height 8
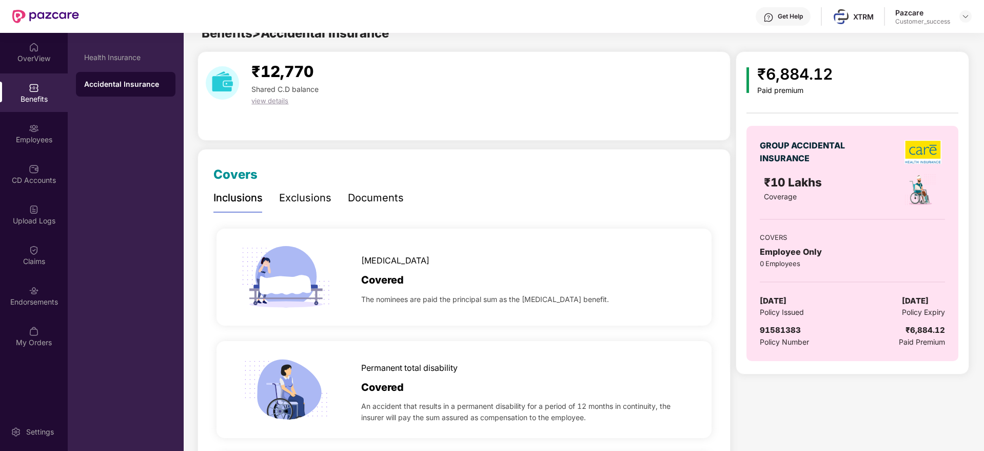
scroll to position [0, 0]
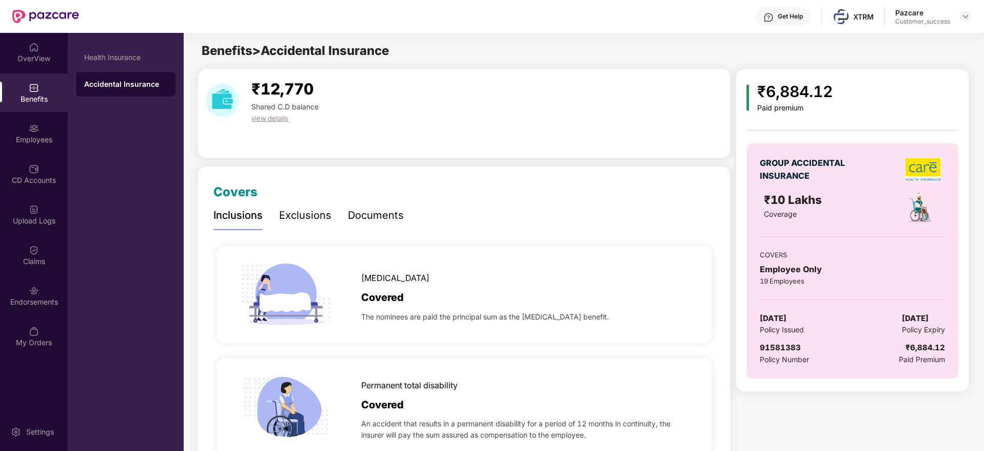
click at [377, 217] on div "Documents" at bounding box center [376, 215] width 56 height 16
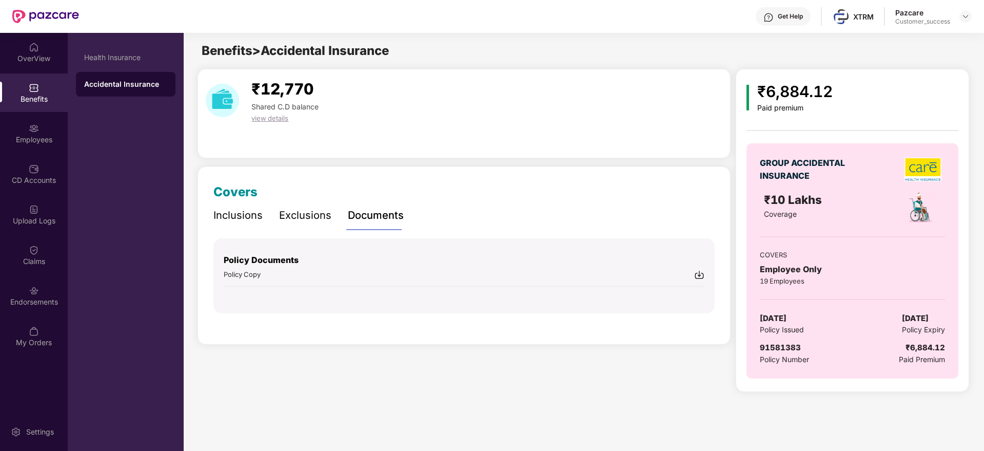
click at [701, 267] on div "Policy Documents" at bounding box center [464, 261] width 481 height 15
click at [700, 275] on img at bounding box center [699, 274] width 10 height 10
click at [20, 141] on div "Employees" at bounding box center [34, 139] width 68 height 10
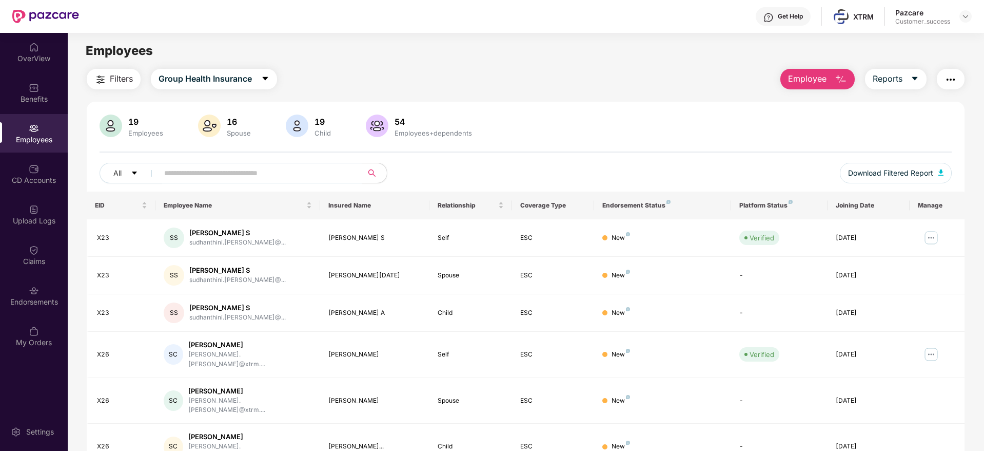
click at [137, 79] on button "Filters" at bounding box center [114, 79] width 54 height 21
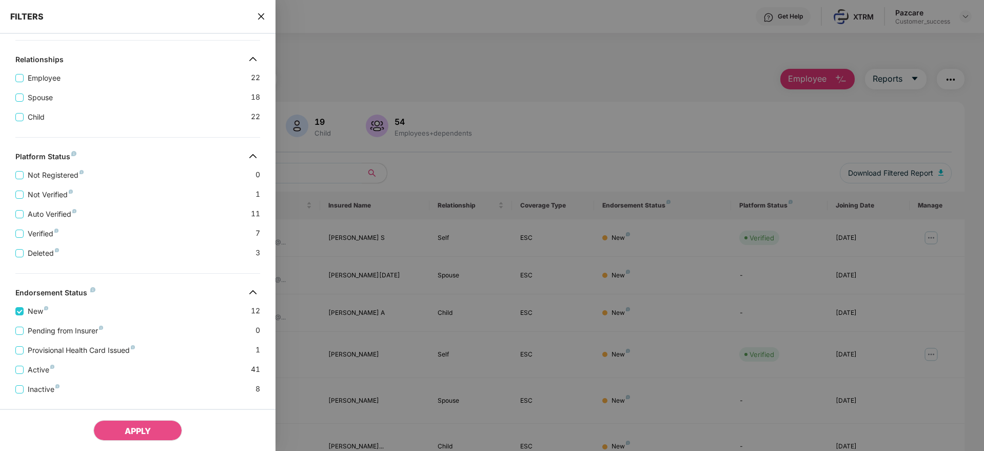
scroll to position [236, 0]
click at [117, 428] on button "APPLY" at bounding box center [137, 430] width 89 height 21
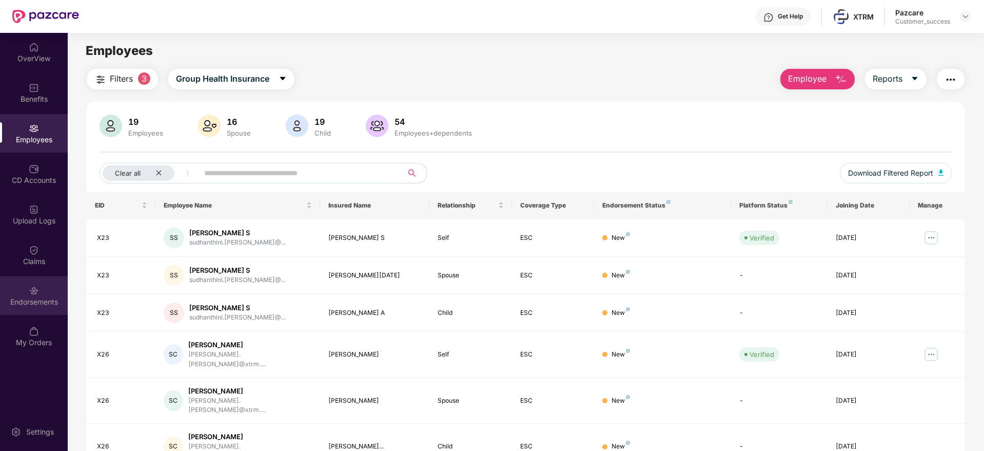
click at [48, 304] on div "Endorsements" at bounding box center [34, 302] width 68 height 10
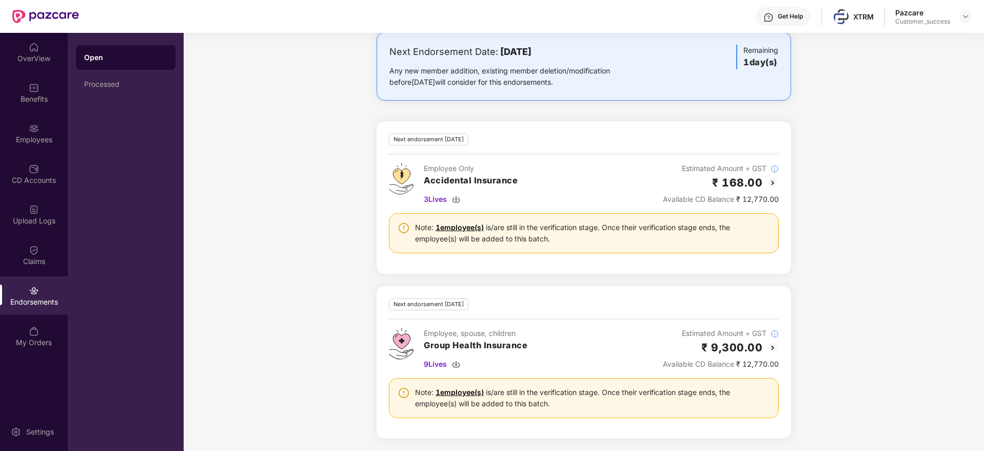
scroll to position [0, 0]
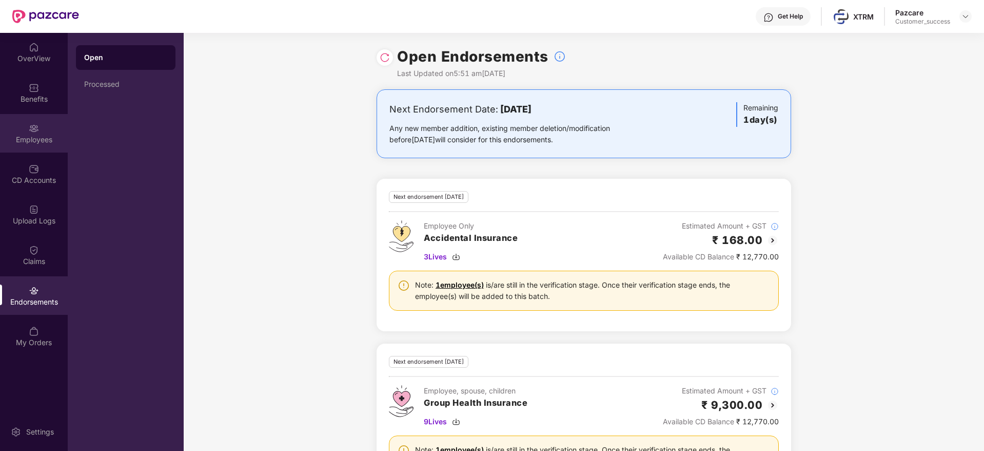
click at [33, 140] on div "Employees" at bounding box center [34, 139] width 68 height 10
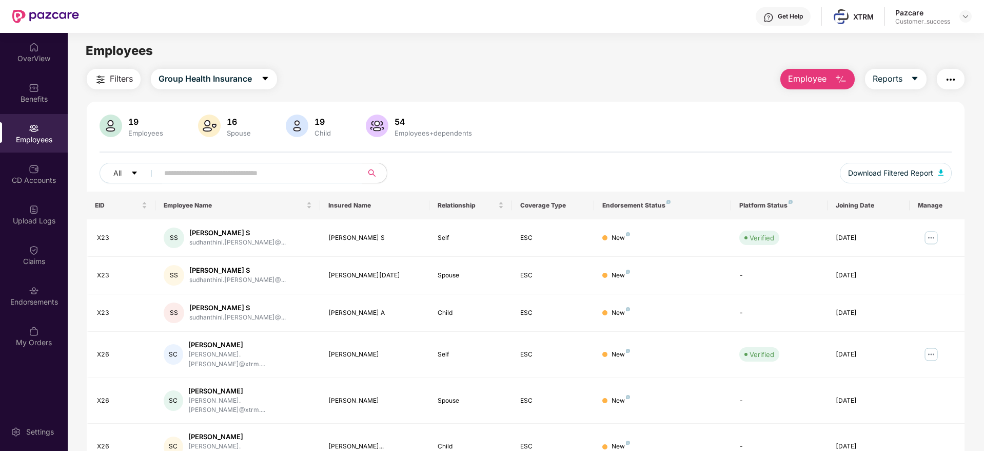
click at [107, 82] on img "button" at bounding box center [100, 79] width 12 height 12
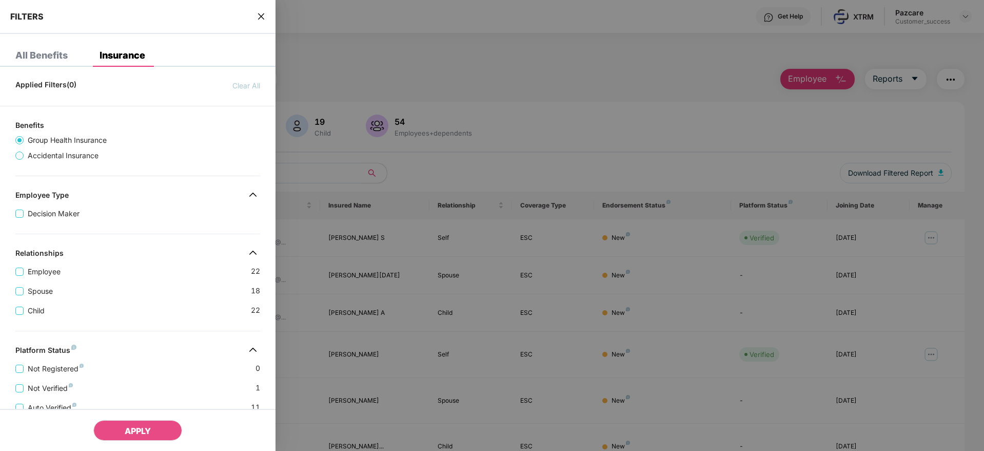
scroll to position [215, 0]
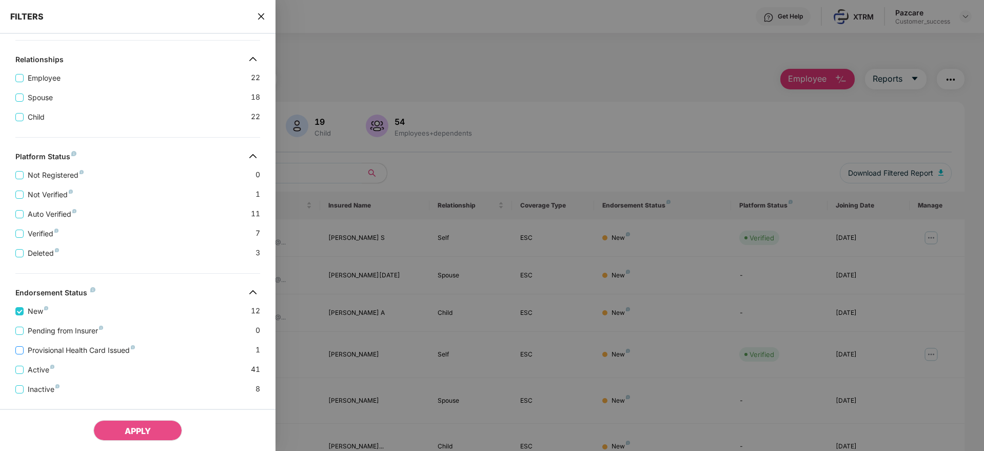
click at [26, 347] on span "Provisional Health Card Issued" at bounding box center [81, 349] width 115 height 11
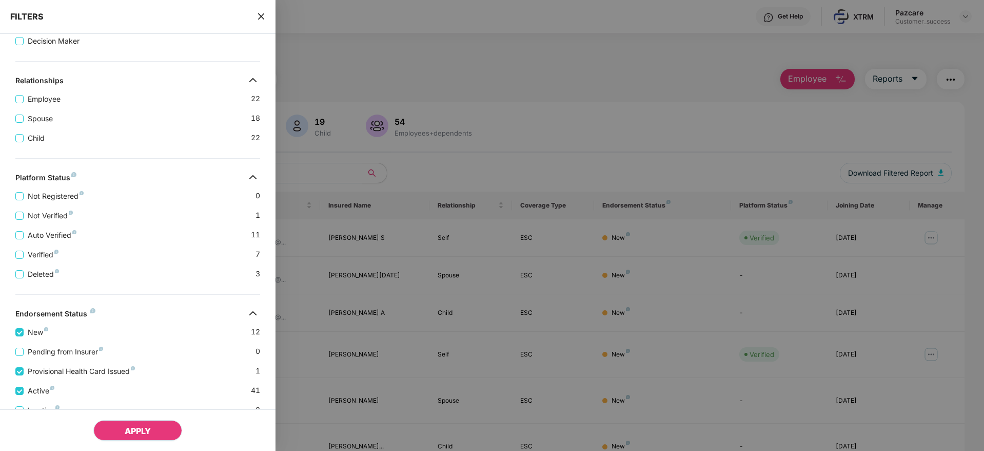
click at [128, 421] on button "APPLY" at bounding box center [137, 430] width 89 height 21
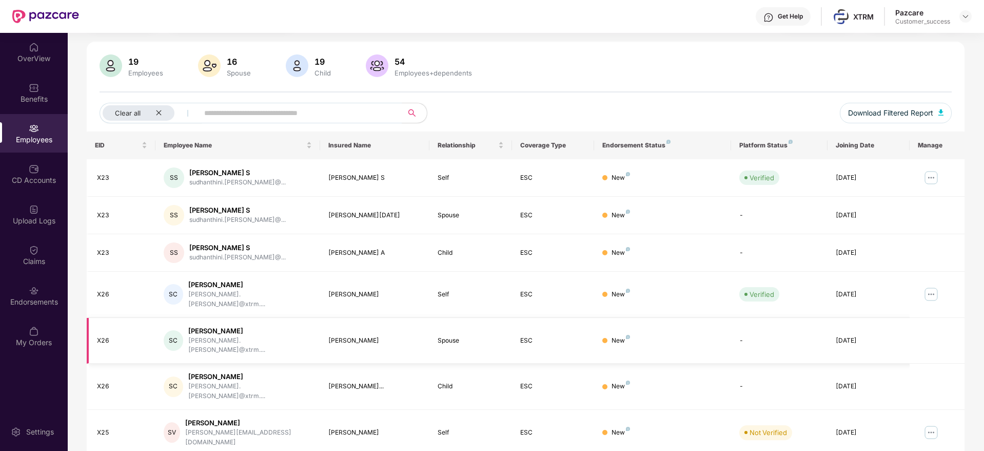
scroll to position [61, 0]
click at [891, 114] on span "Download Filtered Report" at bounding box center [890, 111] width 85 height 11
